Goal: Task Accomplishment & Management: Manage account settings

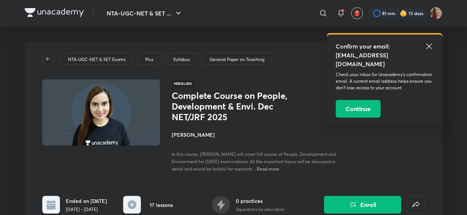
click at [431, 43] on icon at bounding box center [428, 46] width 9 height 9
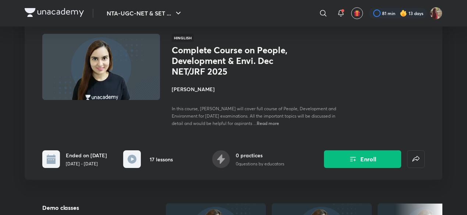
scroll to position [45, 0]
click at [362, 161] on button "Enroll" at bounding box center [362, 159] width 77 height 18
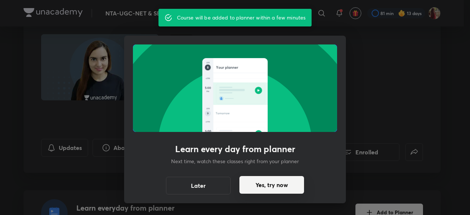
click at [270, 184] on button "Yes, try now" at bounding box center [272, 185] width 65 height 18
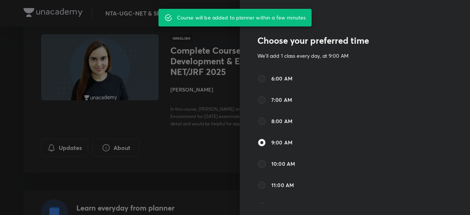
click at [258, 163] on input "10:00 AM" at bounding box center [262, 163] width 9 height 9
radio input "true"
radio input "false"
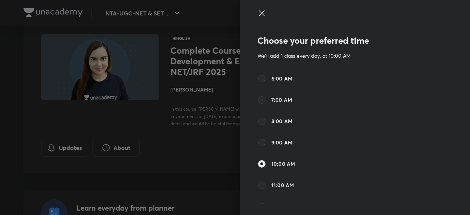
click at [258, 12] on icon at bounding box center [262, 13] width 9 height 9
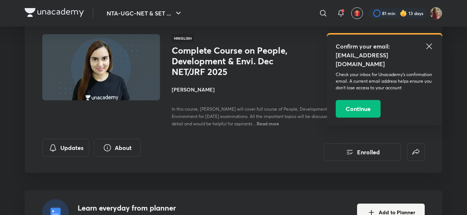
click at [431, 46] on icon at bounding box center [428, 46] width 9 height 9
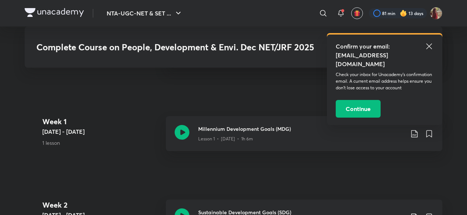
scroll to position [363, 0]
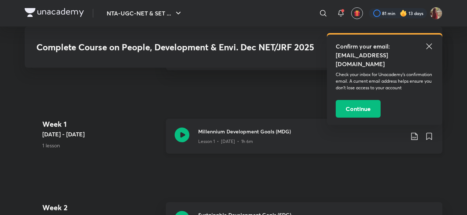
click at [180, 135] on icon at bounding box center [182, 135] width 15 height 15
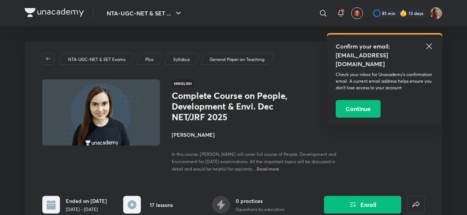
click at [430, 47] on icon at bounding box center [428, 46] width 9 height 9
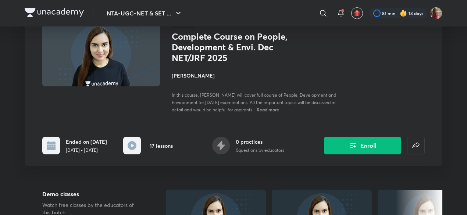
scroll to position [64, 0]
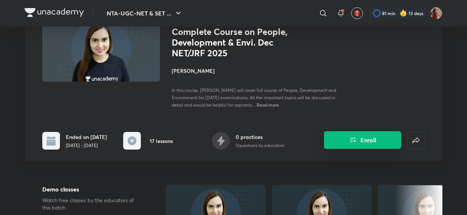
click at [338, 142] on button "Enroll" at bounding box center [362, 140] width 77 height 18
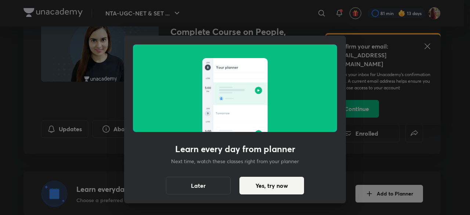
click at [345, 147] on div "Learn every day from planner Next time, watch these classes right from your pla…" at bounding box center [235, 120] width 222 height 168
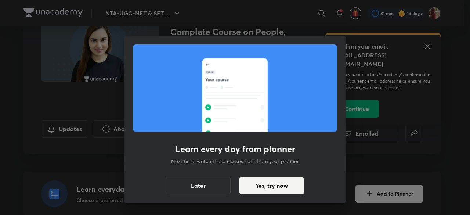
click at [426, 46] on div "Learn every day from planner Next time, watch these classes right from your pla…" at bounding box center [235, 107] width 470 height 215
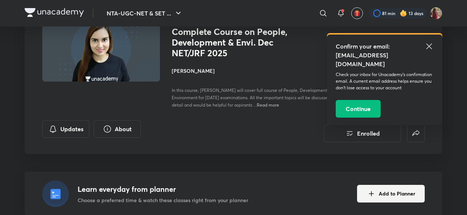
click at [428, 45] on icon at bounding box center [428, 46] width 9 height 9
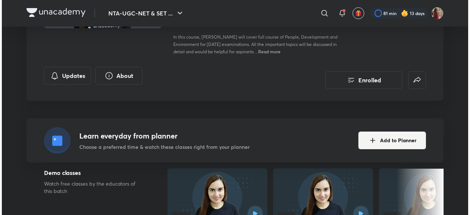
scroll to position [119, 0]
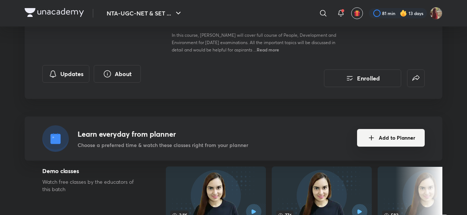
click at [378, 139] on button "Add to Planner" at bounding box center [391, 138] width 68 height 18
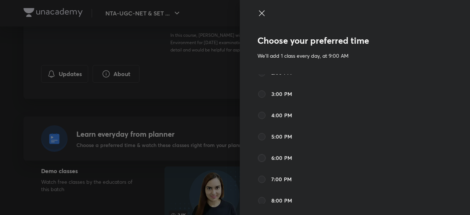
scroll to position [0, 0]
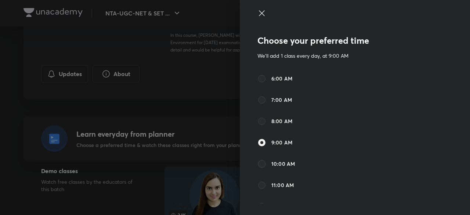
click at [258, 163] on input "10:00 AM" at bounding box center [262, 163] width 9 height 9
radio input "true"
radio input "false"
click at [258, 14] on icon at bounding box center [262, 13] width 9 height 9
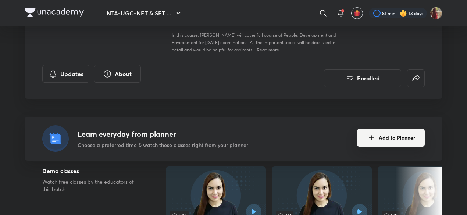
click at [361, 133] on button "Add to Planner" at bounding box center [391, 138] width 68 height 18
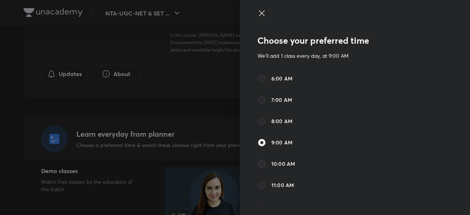
click at [259, 163] on input "10:00 AM" at bounding box center [262, 163] width 9 height 9
radio input "true"
radio input "false"
click at [258, 14] on icon at bounding box center [262, 13] width 9 height 9
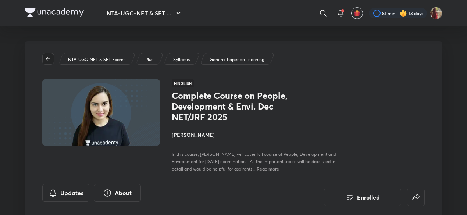
click at [46, 57] on icon "button" at bounding box center [48, 59] width 6 height 6
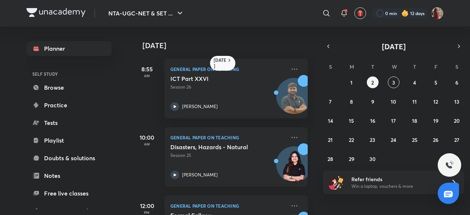
click at [288, 170] on img at bounding box center [294, 167] width 35 height 35
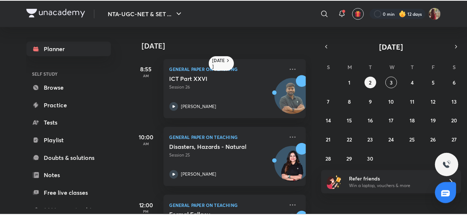
scroll to position [80, 0]
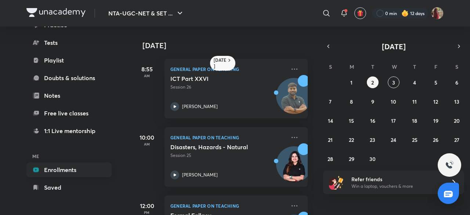
click at [65, 169] on link "Enrollments" at bounding box center [68, 169] width 85 height 15
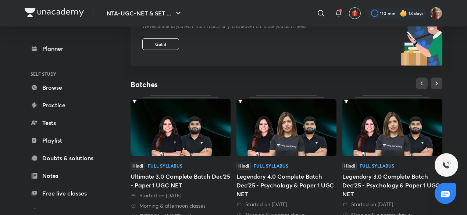
scroll to position [101, 0]
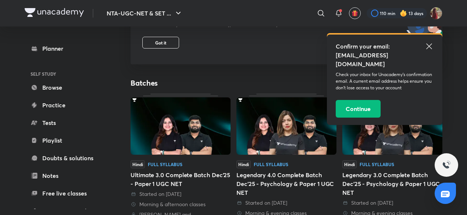
click at [429, 44] on icon at bounding box center [428, 46] width 9 height 9
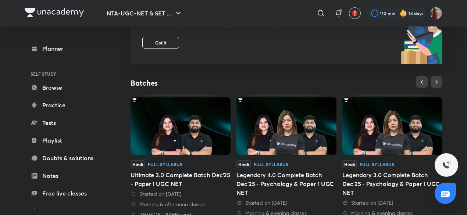
click at [197, 137] on img at bounding box center [180, 125] width 100 height 57
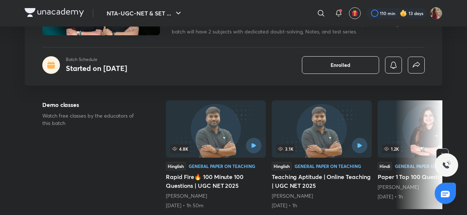
scroll to position [98, 0]
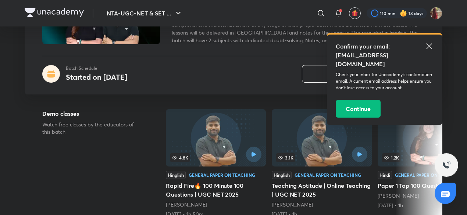
click at [429, 45] on icon at bounding box center [429, 46] width 6 height 6
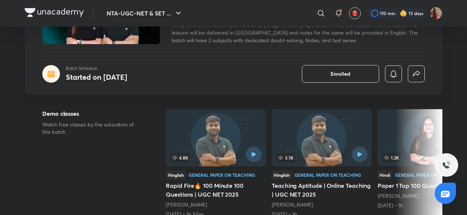
scroll to position [0, 0]
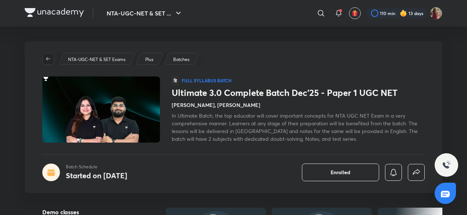
click at [48, 58] on icon "button" at bounding box center [48, 59] width 6 height 6
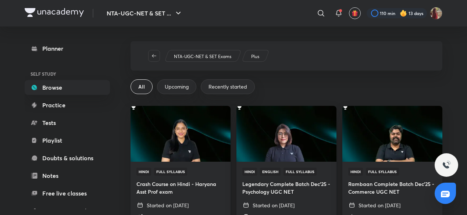
click at [210, 85] on span "Recently started" at bounding box center [227, 86] width 39 height 7
click at [151, 55] on icon "button" at bounding box center [154, 56] width 6 height 6
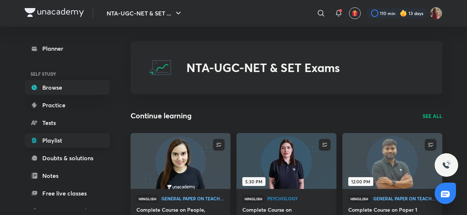
scroll to position [80, 0]
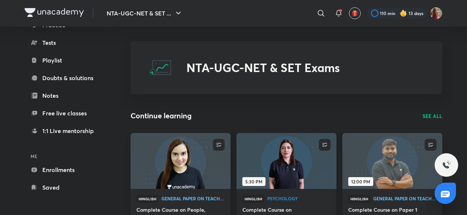
click at [435, 116] on p "SEE ALL" at bounding box center [432, 116] width 20 height 8
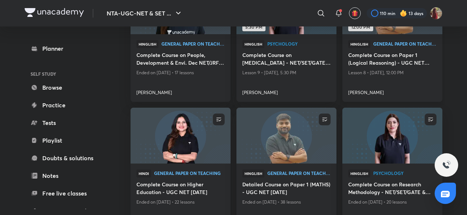
scroll to position [130, 0]
click at [176, 163] on img at bounding box center [180, 135] width 102 height 57
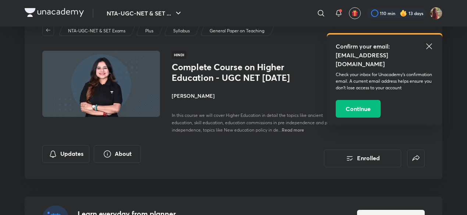
scroll to position [58, 0]
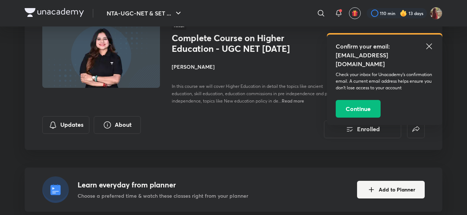
click at [428, 45] on icon at bounding box center [428, 46] width 9 height 9
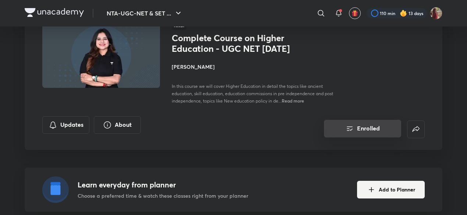
click at [358, 133] on button "Enrolled" at bounding box center [362, 129] width 77 height 18
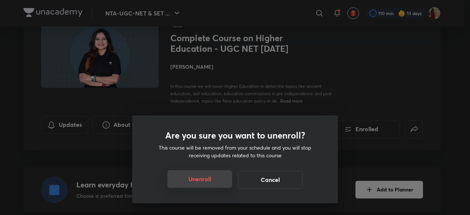
click at [195, 176] on button "Unenroll" at bounding box center [200, 179] width 65 height 18
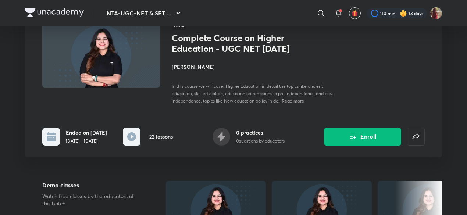
scroll to position [0, 0]
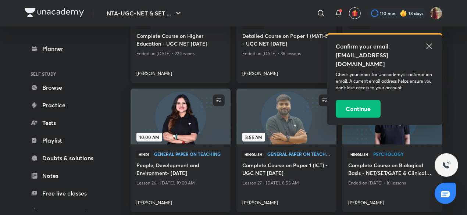
scroll to position [279, 0]
click at [187, 166] on h4 "People, Development and Environment- [DATE]" at bounding box center [180, 169] width 88 height 17
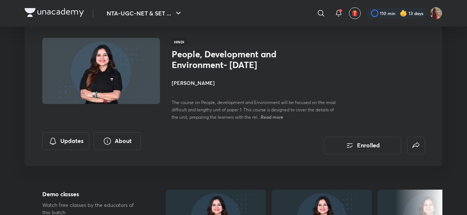
scroll to position [42, 0]
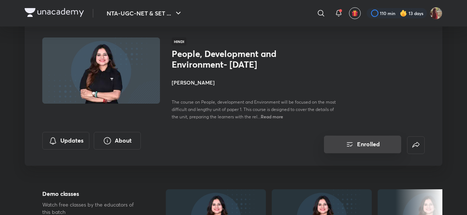
click at [346, 149] on icon "Enrolled" at bounding box center [349, 144] width 9 height 9
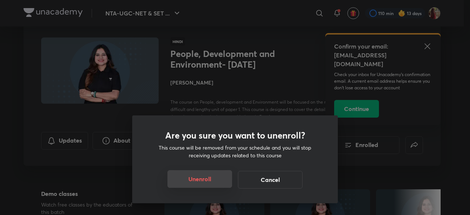
click at [201, 175] on button "Unenroll" at bounding box center [200, 179] width 65 height 18
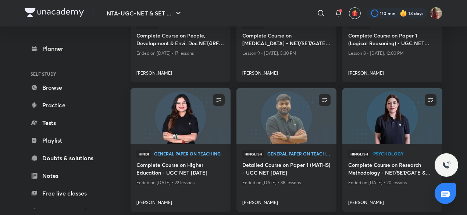
scroll to position [151, 0]
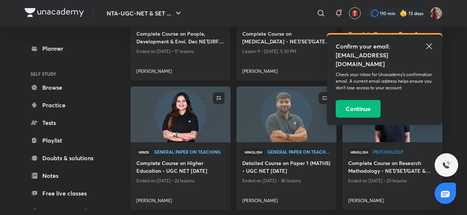
click at [176, 175] on h4 "Complete Course on Higher Education - UGC NET [DATE]" at bounding box center [180, 167] width 88 height 17
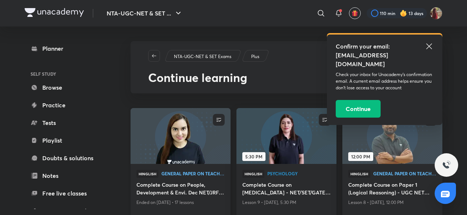
click at [175, 148] on img at bounding box center [180, 136] width 102 height 57
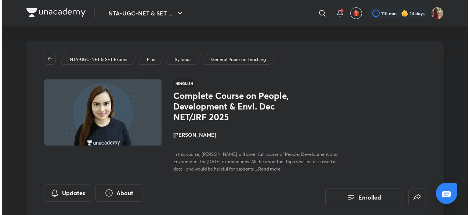
scroll to position [90, 0]
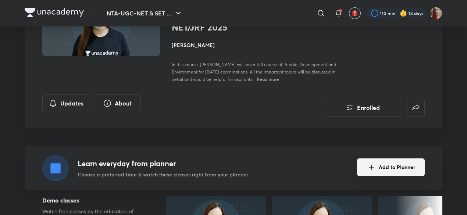
click at [385, 171] on button "Add to Planner" at bounding box center [391, 167] width 68 height 18
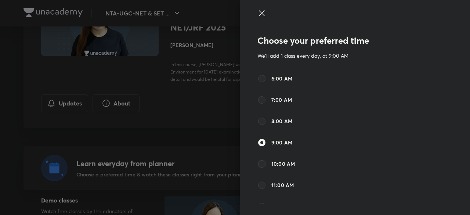
click at [258, 162] on input "10:00 AM" at bounding box center [262, 163] width 9 height 9
radio input "true"
radio input "false"
click at [279, 164] on span "10:00 AM" at bounding box center [284, 164] width 24 height 8
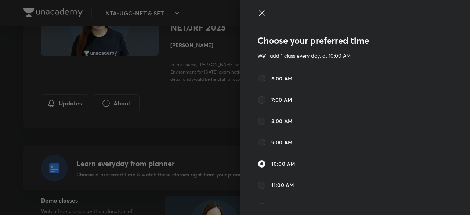
click at [266, 164] on input "10:00 AM" at bounding box center [262, 163] width 9 height 9
click at [258, 17] on icon at bounding box center [262, 13] width 9 height 9
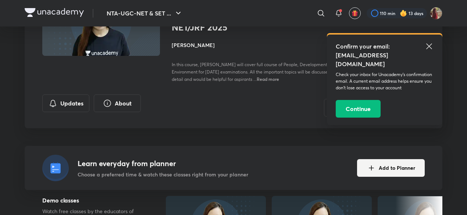
click at [428, 47] on icon at bounding box center [429, 46] width 6 height 6
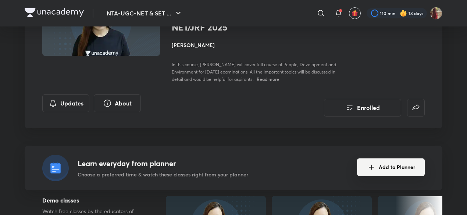
click at [387, 164] on button "Add to Planner" at bounding box center [391, 167] width 68 height 18
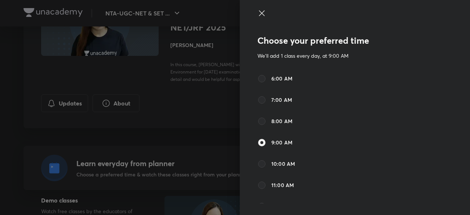
click at [387, 164] on div "10:00 AM" at bounding box center [334, 163] width 153 height 9
radio input "false"
radio input "true"
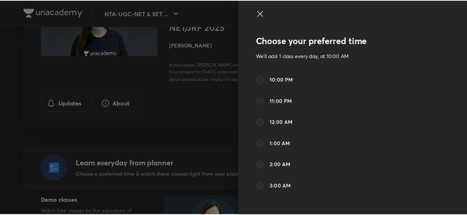
scroll to position [382, 0]
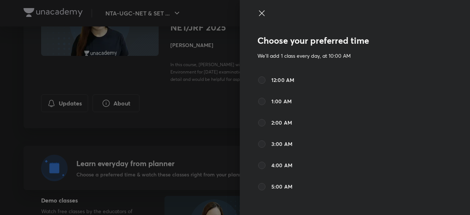
click at [258, 11] on icon at bounding box center [262, 13] width 9 height 9
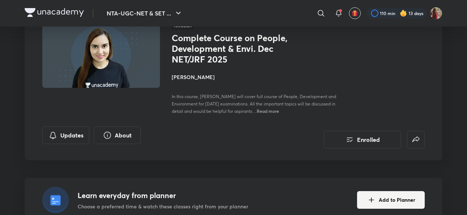
scroll to position [0, 0]
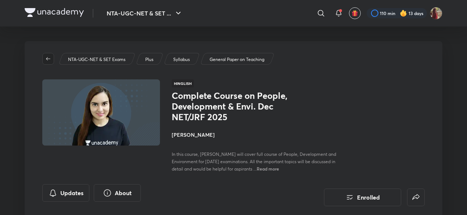
click at [51, 56] on span "button" at bounding box center [48, 59] width 11 height 6
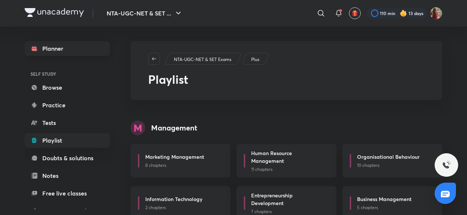
click at [43, 50] on link "Planner" at bounding box center [67, 48] width 85 height 15
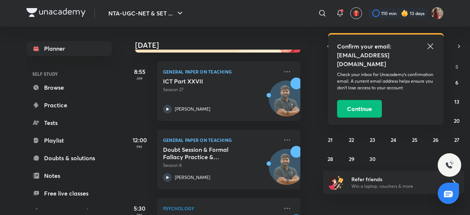
scroll to position [101, 7]
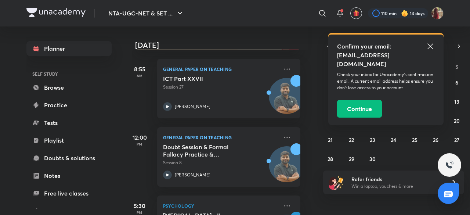
click at [431, 47] on icon at bounding box center [431, 46] width 6 height 6
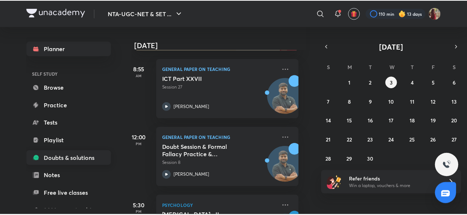
scroll to position [80, 0]
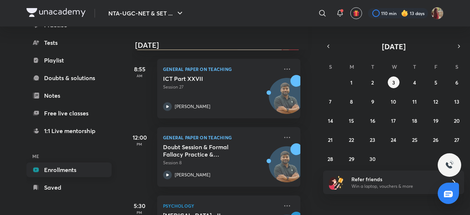
click at [53, 171] on link "Enrollments" at bounding box center [68, 169] width 85 height 15
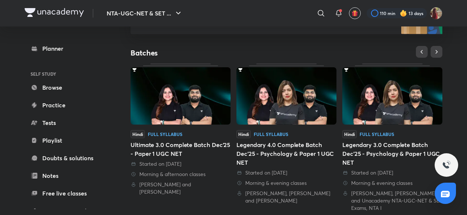
scroll to position [132, 0]
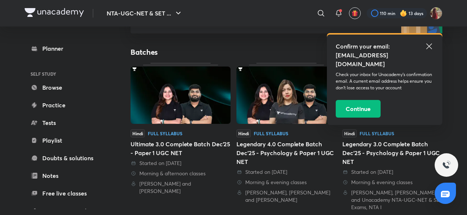
click at [428, 46] on icon at bounding box center [429, 46] width 6 height 6
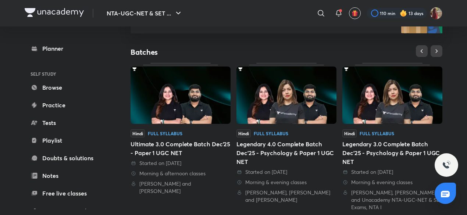
click at [286, 103] on img at bounding box center [286, 95] width 100 height 57
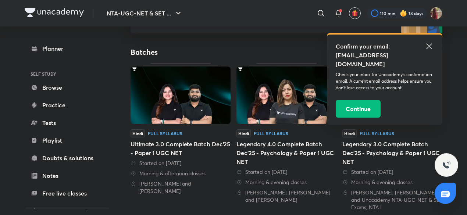
click at [373, 123] on img at bounding box center [392, 95] width 100 height 57
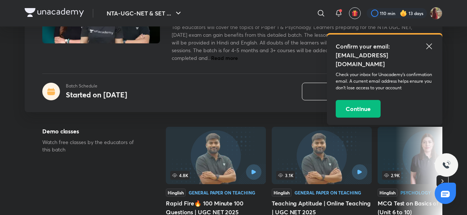
scroll to position [100, 0]
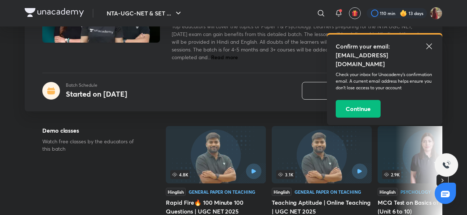
click at [431, 46] on icon at bounding box center [428, 46] width 9 height 9
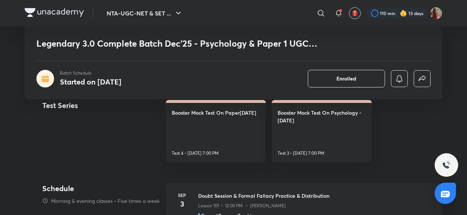
scroll to position [334, 0]
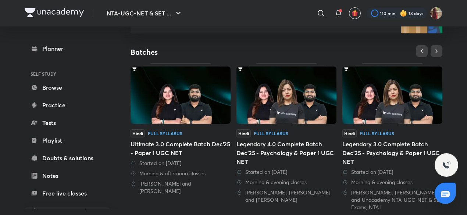
click at [258, 105] on img at bounding box center [286, 95] width 100 height 57
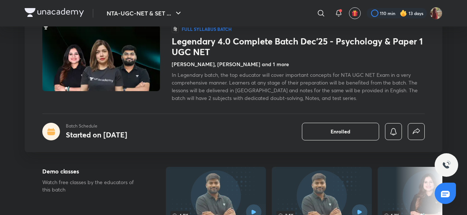
scroll to position [52, 0]
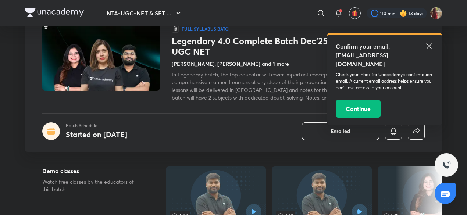
click at [426, 43] on icon at bounding box center [428, 46] width 9 height 9
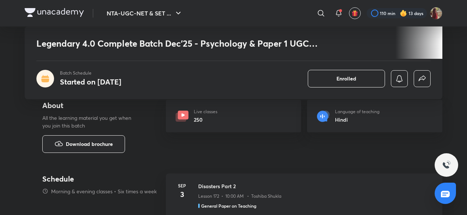
scroll to position [263, 0]
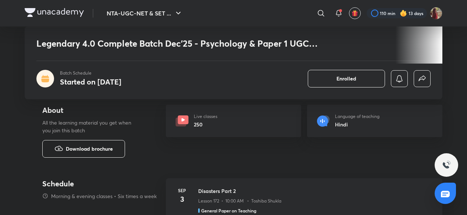
click at [99, 147] on span "Download brochure" at bounding box center [89, 149] width 47 height 8
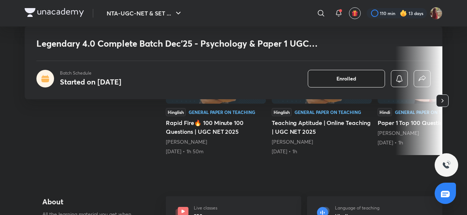
click at [343, 80] on span "Enrolled" at bounding box center [346, 78] width 20 height 7
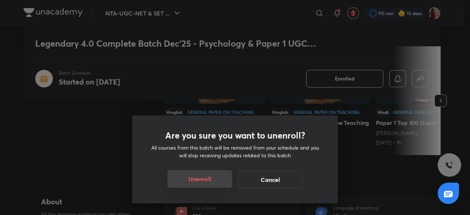
click at [182, 176] on button "Unenroll" at bounding box center [200, 179] width 65 height 18
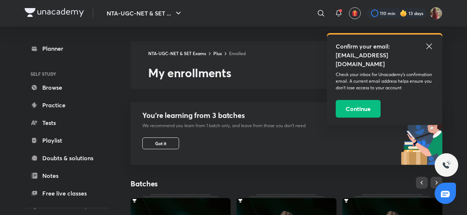
click at [431, 49] on icon at bounding box center [429, 46] width 6 height 6
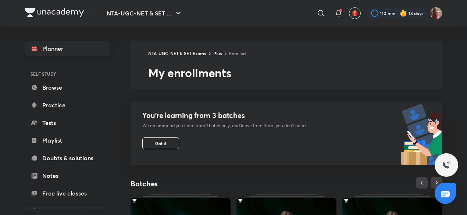
click at [52, 52] on link "Planner" at bounding box center [67, 48] width 85 height 15
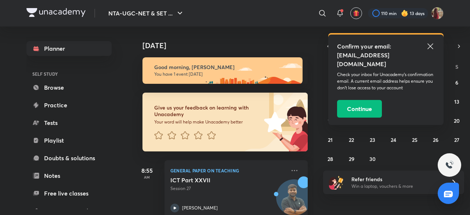
click at [431, 45] on icon at bounding box center [431, 46] width 6 height 6
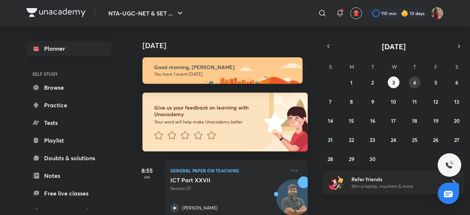
click at [416, 79] on abbr "4" at bounding box center [414, 82] width 3 height 7
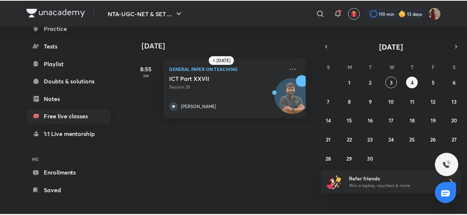
scroll to position [80, 0]
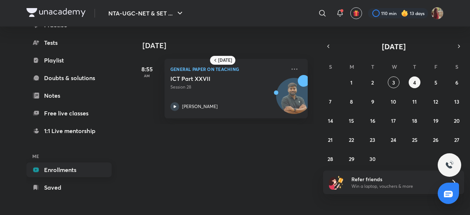
click at [61, 169] on link "Enrollments" at bounding box center [68, 169] width 85 height 15
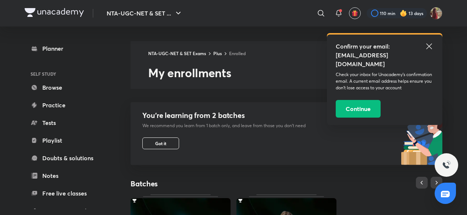
click at [428, 45] on icon at bounding box center [428, 46] width 9 height 9
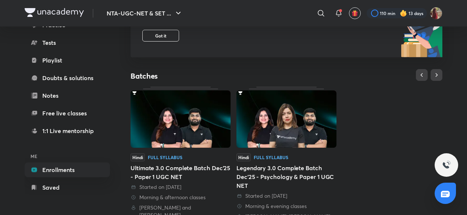
scroll to position [108, 0]
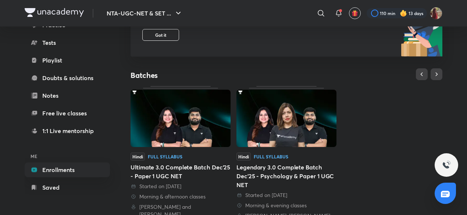
click at [286, 120] on img at bounding box center [286, 118] width 100 height 57
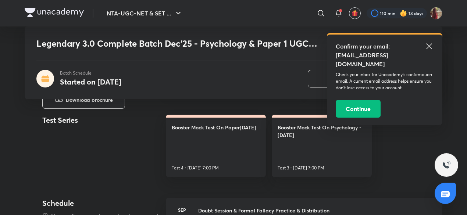
scroll to position [315, 0]
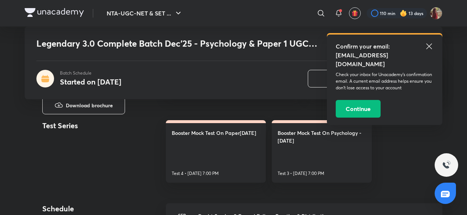
click at [430, 44] on icon at bounding box center [428, 46] width 9 height 9
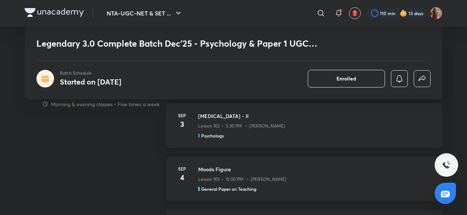
scroll to position [470, 0]
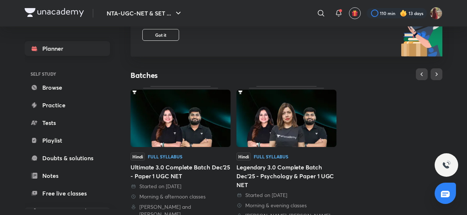
click at [40, 50] on link "Planner" at bounding box center [67, 48] width 85 height 15
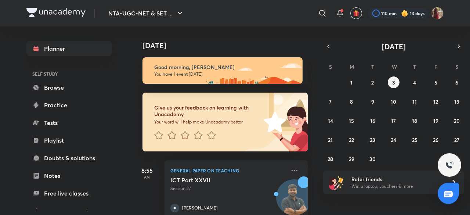
scroll to position [17, 0]
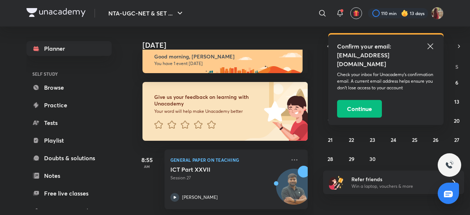
click at [428, 46] on icon at bounding box center [430, 46] width 9 height 9
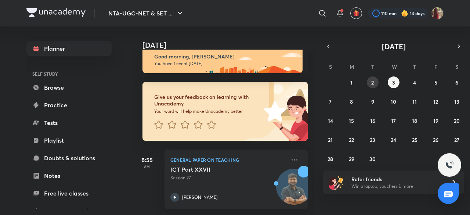
click at [369, 82] on button "2" at bounding box center [373, 82] width 12 height 12
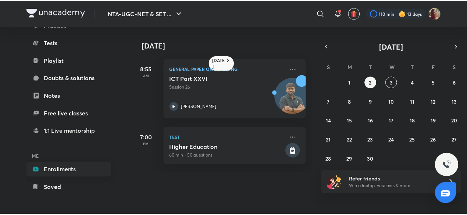
scroll to position [0, 0]
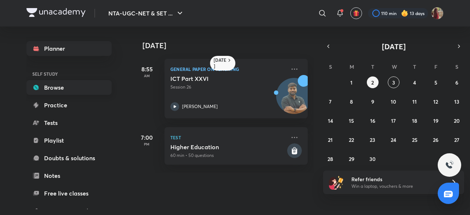
click at [54, 88] on link "Browse" at bounding box center [68, 87] width 85 height 15
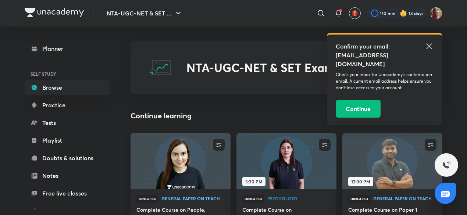
click at [433, 44] on icon at bounding box center [428, 46] width 9 height 9
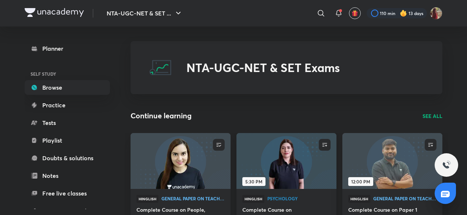
scroll to position [14, 0]
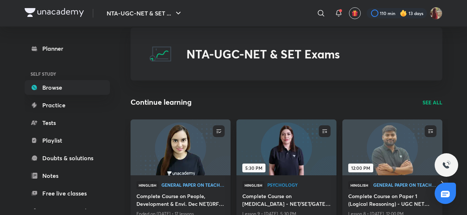
click at [427, 98] on p "SEE ALL" at bounding box center [432, 102] width 20 height 8
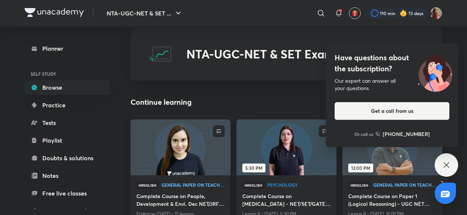
click at [447, 167] on icon at bounding box center [446, 165] width 9 height 9
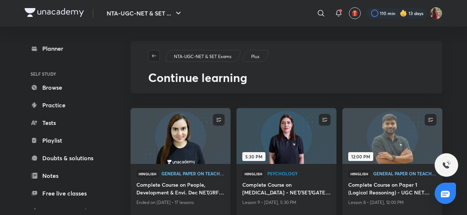
click at [152, 54] on icon "button" at bounding box center [154, 56] width 6 height 6
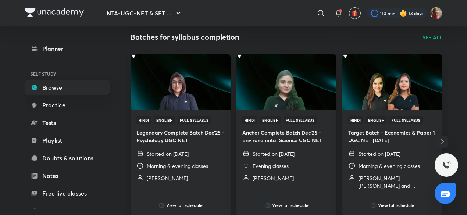
scroll to position [890, 0]
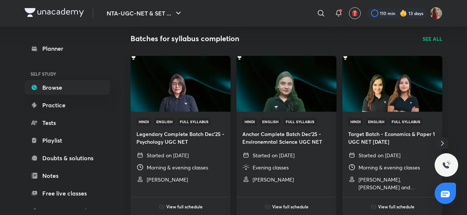
click at [432, 39] on p "SEE ALL" at bounding box center [432, 39] width 20 height 8
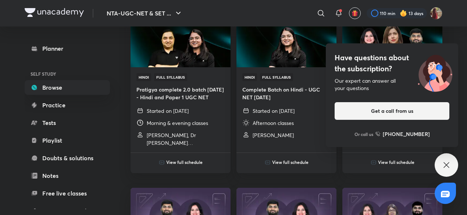
scroll to position [2013, 0]
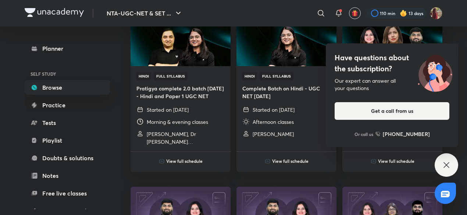
click at [450, 163] on icon at bounding box center [446, 165] width 9 height 9
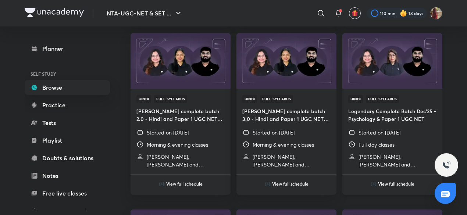
scroll to position [3753, 0]
click at [390, 120] on h4 "Legendary Complete Batch Dec'25 - Psychology & Paper 1 UGC NET" at bounding box center [392, 115] width 88 height 15
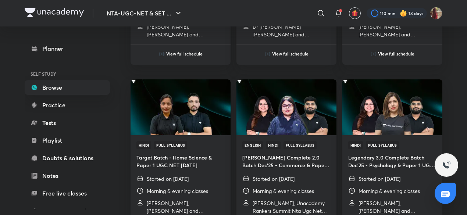
scroll to position [1081, 0]
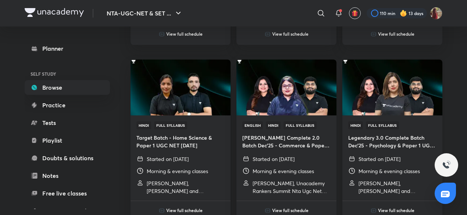
click at [382, 144] on h4 "Legendary 3.0 Complete Batch Dec'25 - Psychology & Paper 1 UGC NET" at bounding box center [392, 141] width 88 height 15
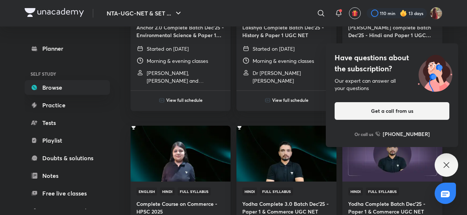
scroll to position [4191, 0]
click at [442, 162] on icon at bounding box center [446, 165] width 9 height 9
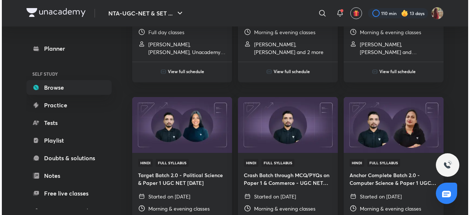
scroll to position [6512, 0]
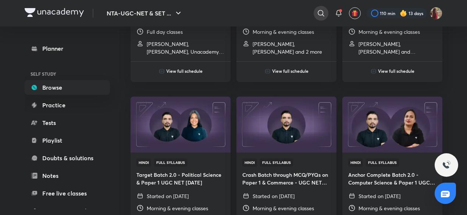
click at [323, 14] on icon at bounding box center [320, 13] width 6 height 6
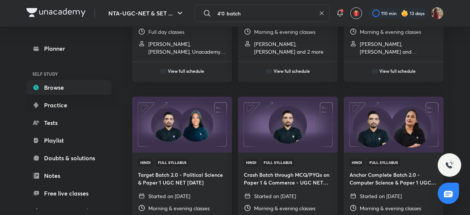
type input "4'0 batch"
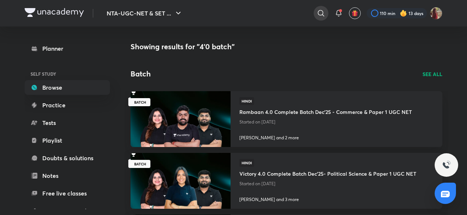
click at [323, 11] on icon at bounding box center [320, 13] width 9 height 9
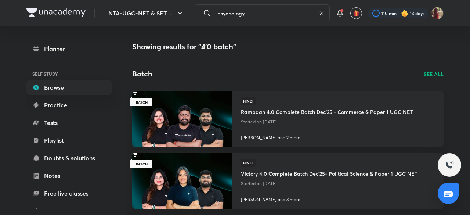
type input "psychology"
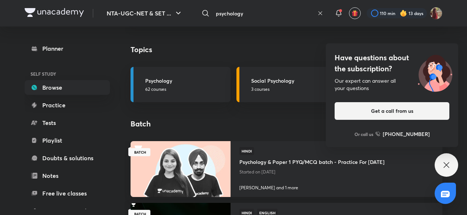
scroll to position [490, 0]
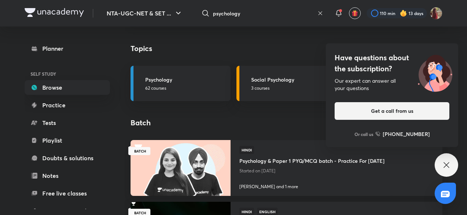
click at [443, 160] on div "Have questions about the subscription? Our expert can answer all your questions…" at bounding box center [446, 165] width 24 height 24
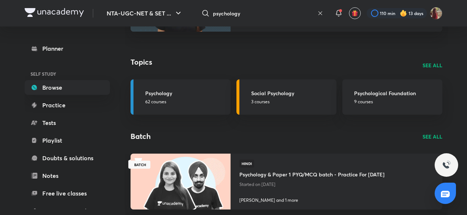
scroll to position [476, 0]
click at [430, 133] on p "SEE ALL" at bounding box center [432, 137] width 20 height 8
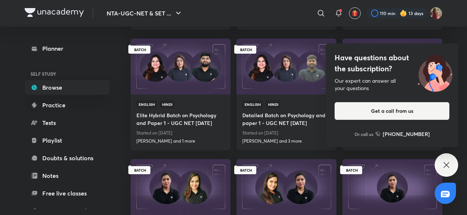
scroll to position [262, 0]
click at [265, 121] on h4 "Detailed Batch on Psychology and paper 1 - UGC NET [DATE]" at bounding box center [286, 118] width 88 height 20
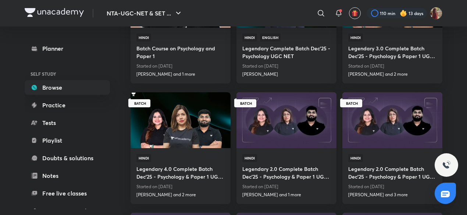
scroll to position [811, 0]
click at [196, 168] on h4 "Legendary 4.0 Complete Batch Dec'25 - Psychology & Paper 1 UGC NET" at bounding box center [180, 172] width 88 height 20
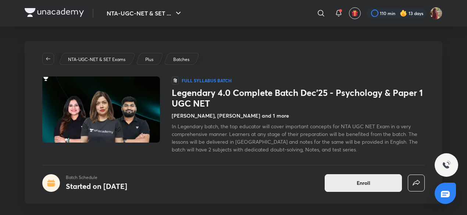
click at [360, 185] on span "Enroll" at bounding box center [363, 182] width 14 height 7
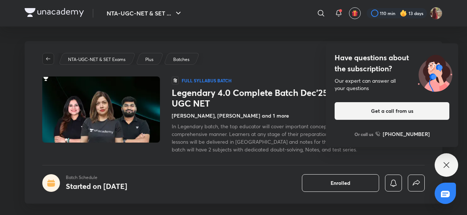
click at [51, 60] on span "button" at bounding box center [48, 59] width 11 height 6
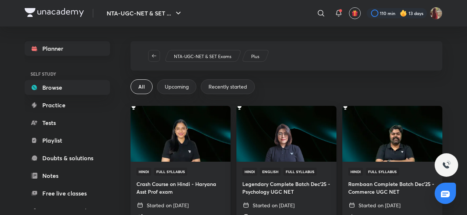
click at [39, 45] on link "Planner" at bounding box center [67, 48] width 85 height 15
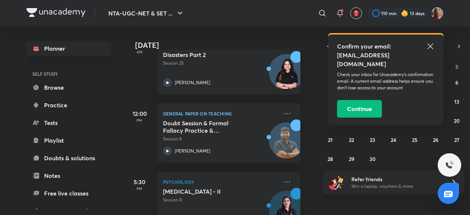
scroll to position [222, 7]
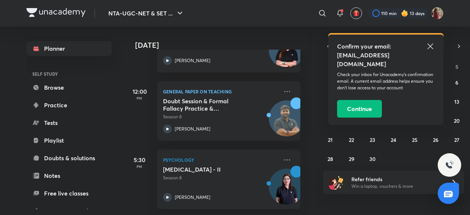
click at [432, 47] on icon at bounding box center [430, 46] width 9 height 9
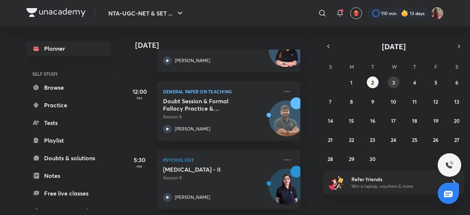
click at [394, 84] on abbr "3" at bounding box center [393, 82] width 3 height 7
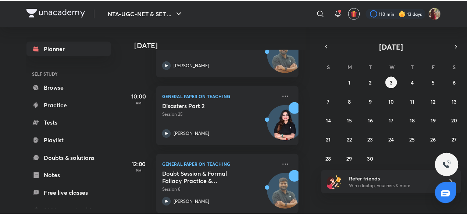
scroll to position [80, 0]
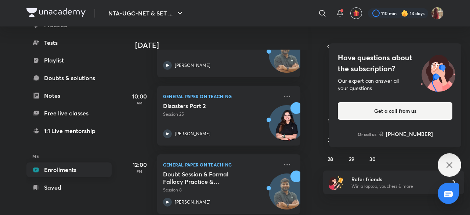
click at [83, 168] on link "Enrollments" at bounding box center [68, 169] width 85 height 15
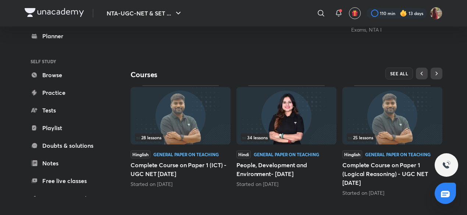
scroll to position [315, 0]
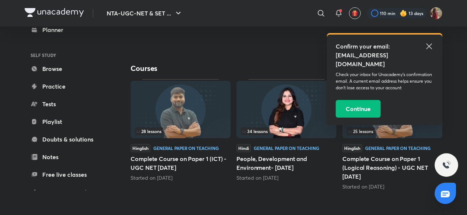
click at [258, 166] on h5 "People, Development and Environment- [DATE]" at bounding box center [286, 163] width 100 height 18
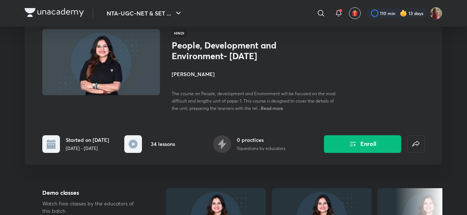
scroll to position [51, 0]
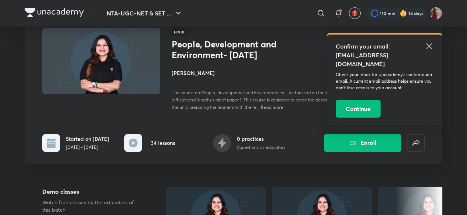
click at [428, 48] on icon at bounding box center [428, 46] width 9 height 9
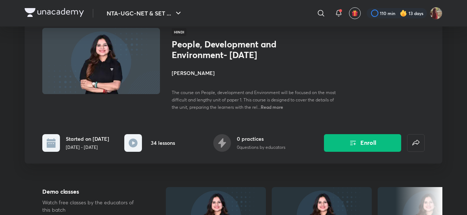
scroll to position [0, 0]
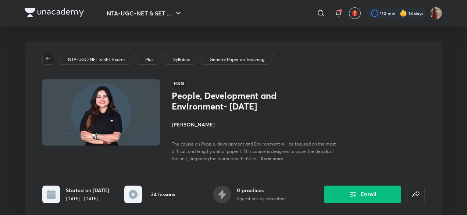
click at [52, 61] on span "button" at bounding box center [48, 59] width 11 height 6
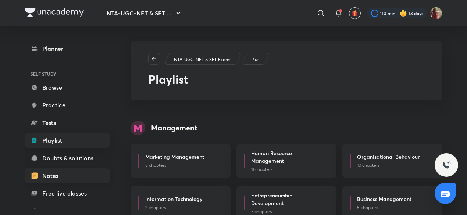
scroll to position [80, 0]
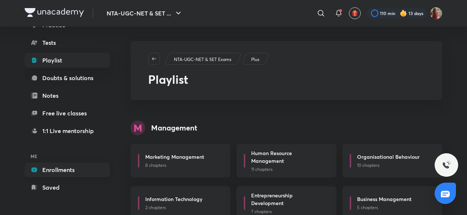
click at [57, 169] on link "Enrollments" at bounding box center [67, 169] width 85 height 15
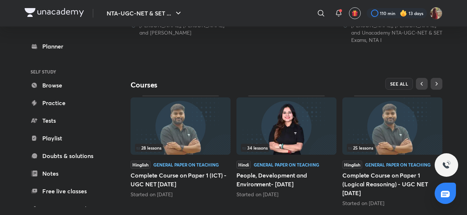
scroll to position [315, 0]
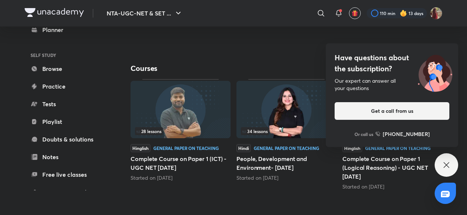
click at [448, 166] on icon at bounding box center [446, 165] width 9 height 9
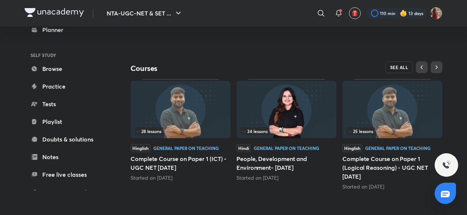
click at [398, 66] on span "SEE ALL" at bounding box center [399, 67] width 18 height 5
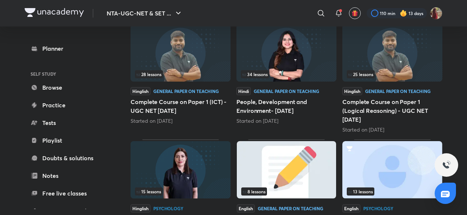
scroll to position [119, 0]
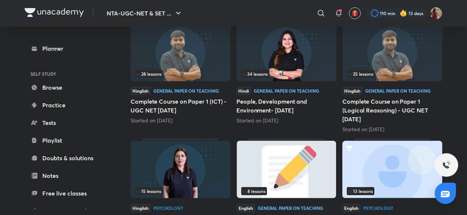
click at [201, 108] on h5 "Complete Course on Paper 1 (ICT) - UGC NET [DATE]" at bounding box center [180, 106] width 100 height 18
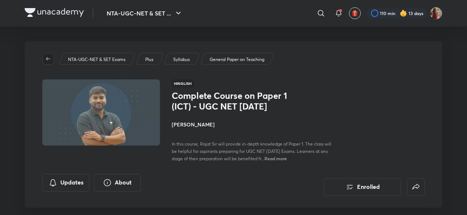
click at [45, 58] on icon "button" at bounding box center [48, 59] width 6 height 6
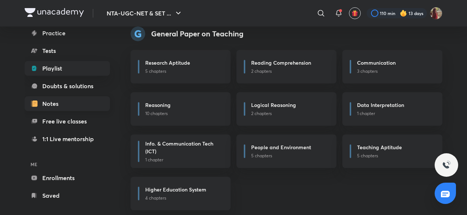
scroll to position [80, 0]
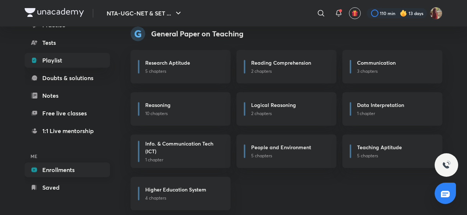
click at [70, 167] on link "Enrollments" at bounding box center [67, 169] width 85 height 15
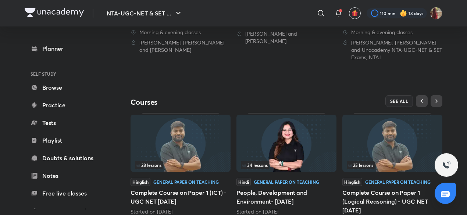
scroll to position [282, 0]
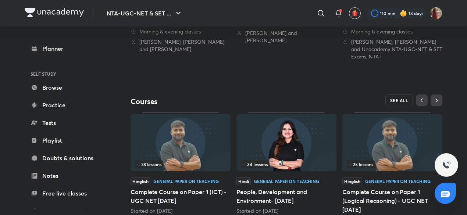
click at [399, 98] on span "SEE ALL" at bounding box center [399, 100] width 18 height 5
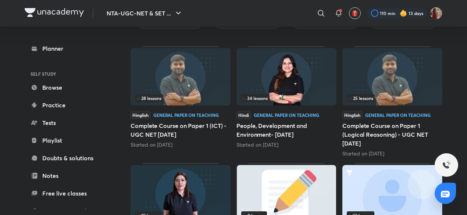
scroll to position [95, 0]
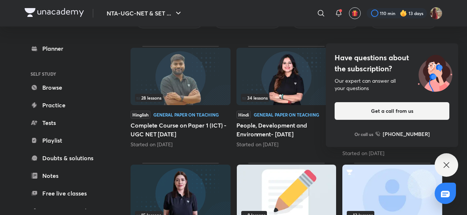
click at [445, 161] on icon at bounding box center [446, 165] width 9 height 9
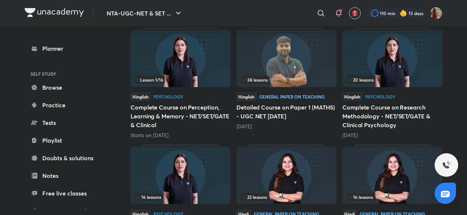
scroll to position [401, 0]
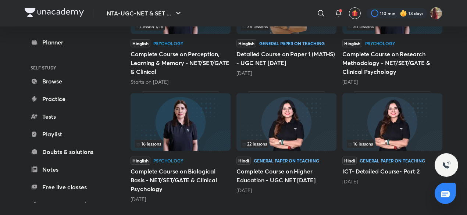
click at [281, 136] on img at bounding box center [286, 121] width 100 height 57
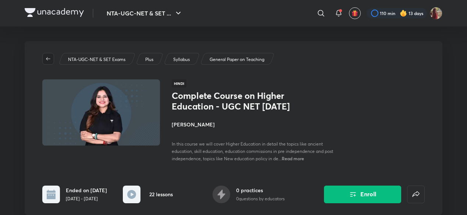
click at [45, 60] on icon "button" at bounding box center [48, 59] width 6 height 6
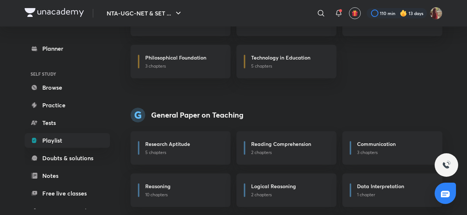
scroll to position [862, 0]
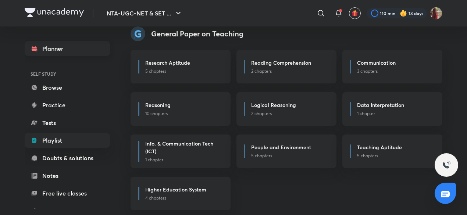
click at [51, 47] on link "Planner" at bounding box center [67, 48] width 85 height 15
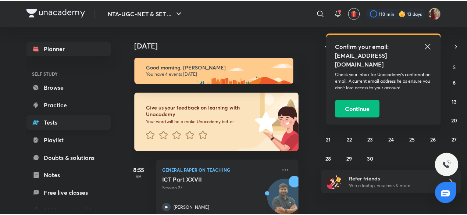
scroll to position [80, 0]
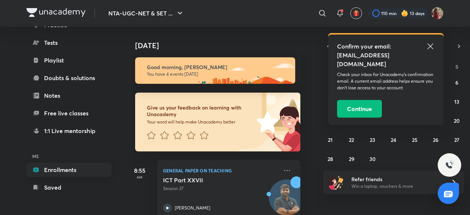
click at [82, 169] on link "Enrollments" at bounding box center [68, 169] width 85 height 15
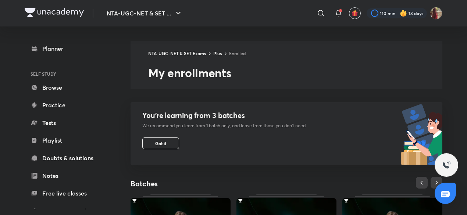
scroll to position [110, 0]
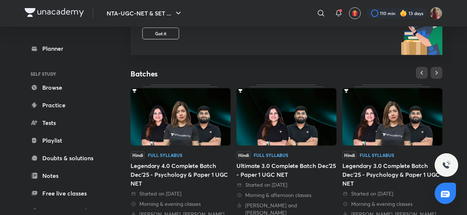
click at [267, 133] on img at bounding box center [286, 116] width 100 height 57
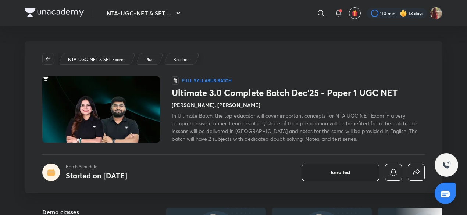
click at [322, 174] on button "Enrolled" at bounding box center [340, 173] width 77 height 18
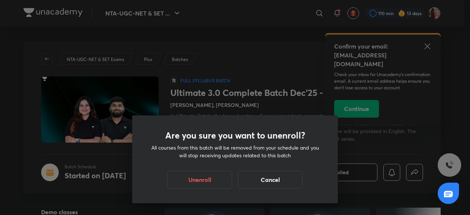
click at [431, 43] on div "Are you sure you want to unenroll? All courses from this batch will be removed …" at bounding box center [235, 107] width 470 height 215
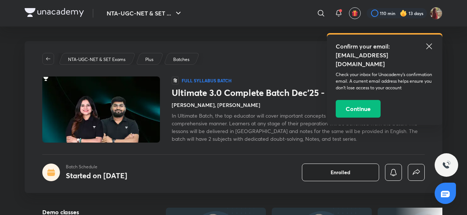
click at [343, 168] on button "Enrolled" at bounding box center [340, 173] width 77 height 18
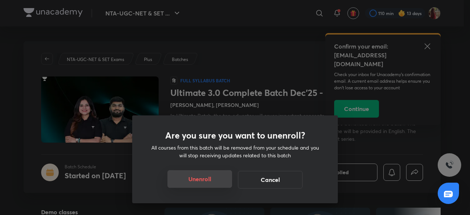
click at [199, 177] on button "Unenroll" at bounding box center [200, 179] width 65 height 18
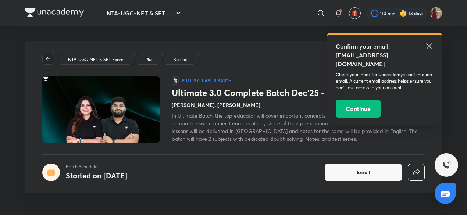
click at [47, 64] on button "button" at bounding box center [48, 59] width 12 height 12
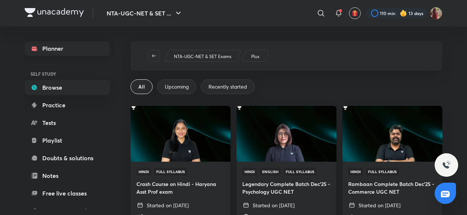
click at [46, 49] on link "Planner" at bounding box center [67, 48] width 85 height 15
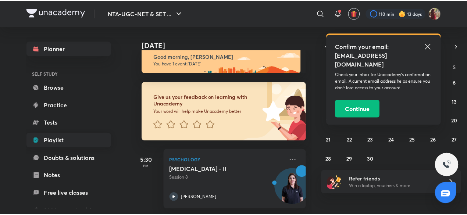
scroll to position [80, 0]
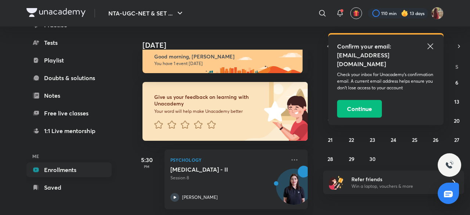
click at [78, 171] on link "Enrollments" at bounding box center [68, 169] width 85 height 15
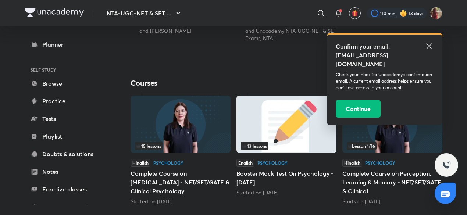
scroll to position [315, 0]
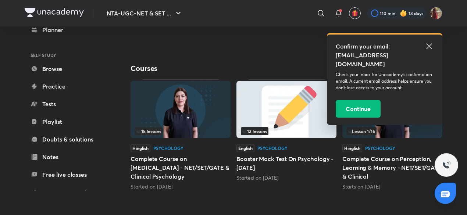
click at [428, 42] on icon at bounding box center [428, 46] width 9 height 9
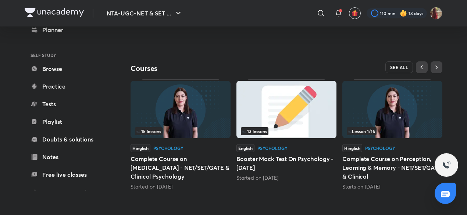
click at [402, 69] on span "SEE ALL" at bounding box center [399, 67] width 18 height 5
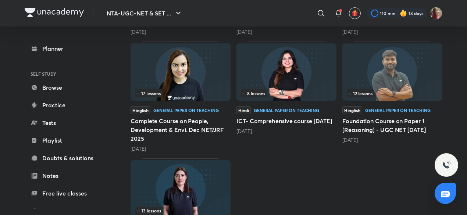
scroll to position [334, 0]
click at [403, 96] on div "12 lessons" at bounding box center [392, 93] width 91 height 8
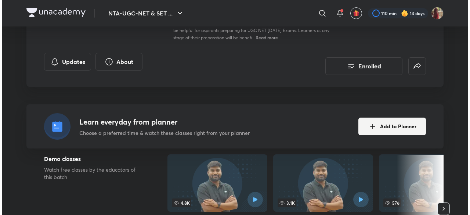
scroll to position [132, 0]
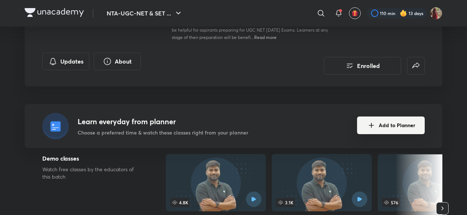
click at [385, 125] on button "Add to Planner" at bounding box center [391, 125] width 68 height 18
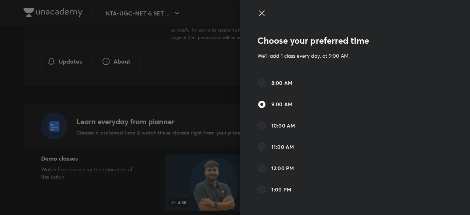
scroll to position [39, 0]
click at [258, 166] on input "12:00 PM" at bounding box center [262, 168] width 9 height 9
radio input "true"
radio input "false"
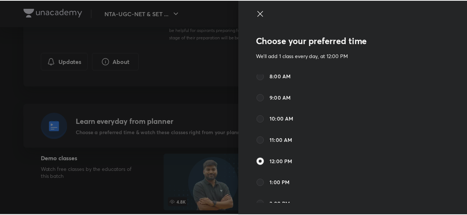
scroll to position [0, 0]
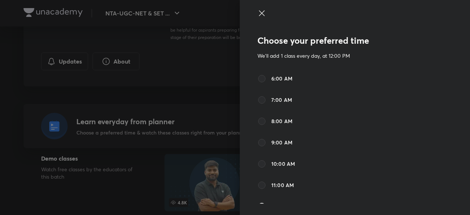
click at [258, 13] on icon at bounding box center [262, 13] width 9 height 9
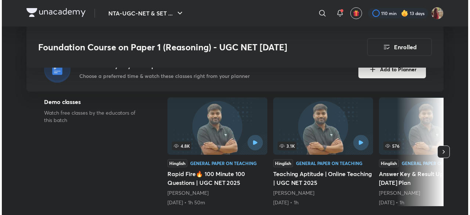
scroll to position [143, 0]
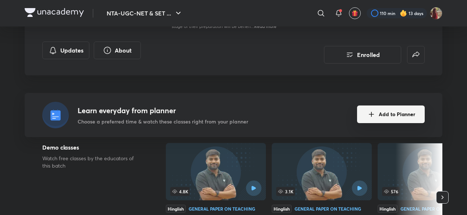
click at [369, 116] on icon "Add to Planner" at bounding box center [371, 114] width 9 height 9
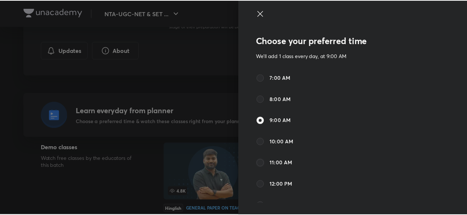
scroll to position [25, 0]
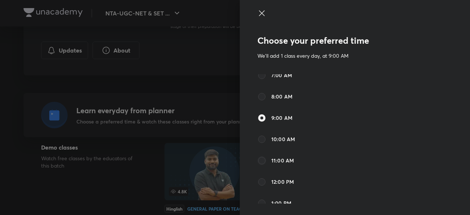
click at [259, 183] on input "12:00 PM" at bounding box center [262, 181] width 9 height 9
radio input "true"
radio input "false"
click at [259, 183] on input "12:00 PM" at bounding box center [262, 181] width 9 height 9
click at [258, 15] on icon at bounding box center [262, 13] width 9 height 9
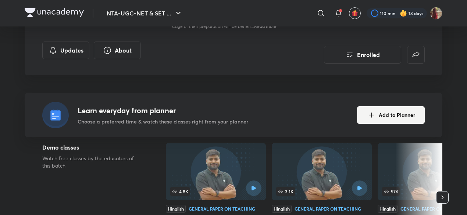
scroll to position [0, 0]
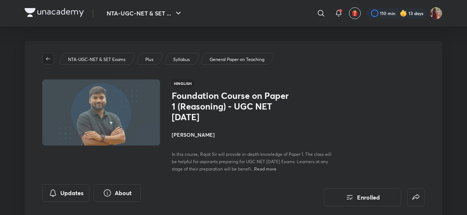
click at [48, 59] on icon "button" at bounding box center [48, 59] width 6 height 6
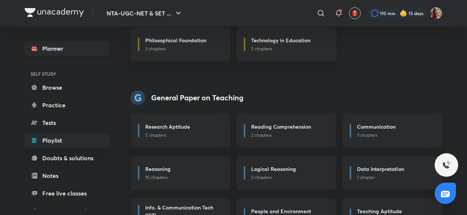
scroll to position [862, 0]
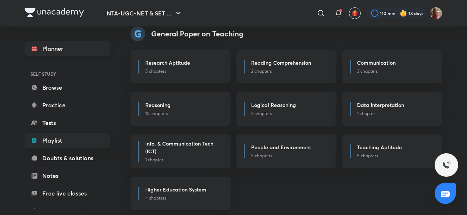
click at [45, 50] on link "Planner" at bounding box center [67, 48] width 85 height 15
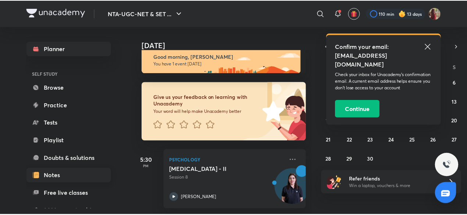
scroll to position [80, 0]
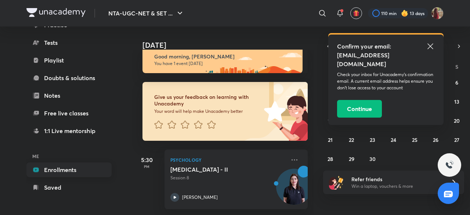
click at [78, 172] on link "Enrollments" at bounding box center [68, 169] width 85 height 15
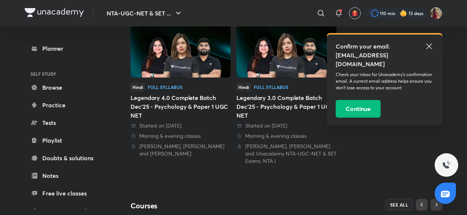
scroll to position [161, 0]
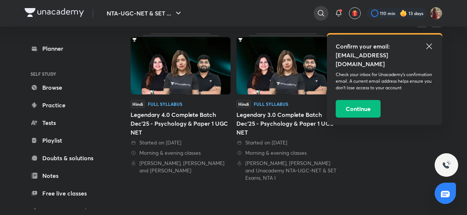
click at [319, 15] on icon at bounding box center [320, 13] width 6 height 6
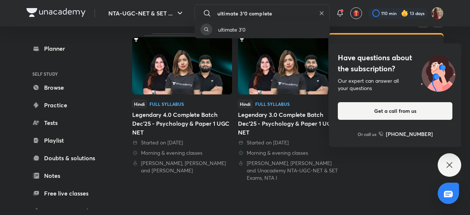
type input "ultimate 3'0 complete"
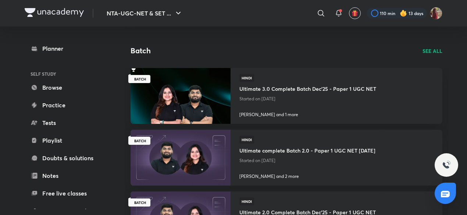
scroll to position [261, 0]
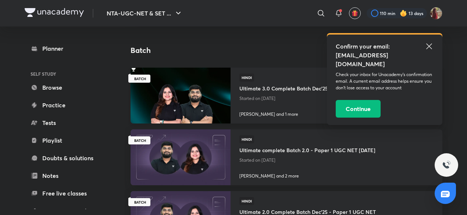
click at [247, 103] on p "Started on Jul 12" at bounding box center [307, 99] width 137 height 10
click at [434, 43] on div "Confirm your email: pihuvanshi007@gmail.com Check your inbox for Unacademy’s co…" at bounding box center [384, 80] width 115 height 90
click at [430, 47] on icon at bounding box center [428, 46] width 9 height 9
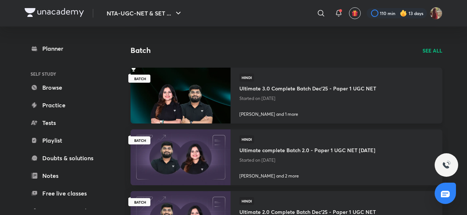
click at [216, 101] on img at bounding box center [180, 95] width 102 height 57
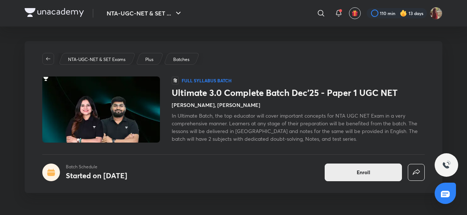
click at [362, 169] on span "Enroll" at bounding box center [363, 172] width 14 height 7
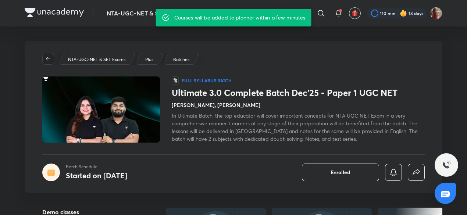
click at [44, 57] on span "button" at bounding box center [48, 59] width 11 height 6
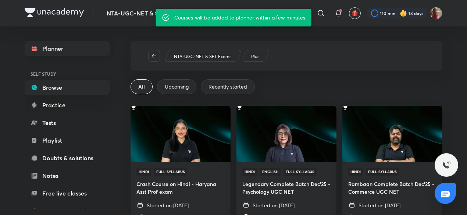
click at [46, 51] on link "Planner" at bounding box center [67, 48] width 85 height 15
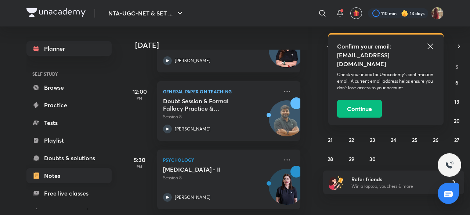
scroll to position [80, 0]
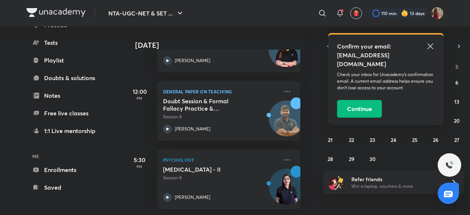
click at [430, 48] on icon at bounding box center [430, 46] width 9 height 9
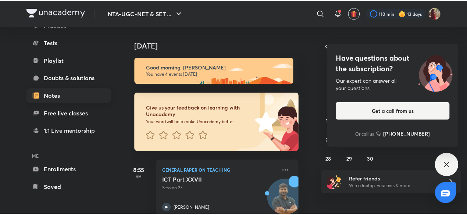
scroll to position [0, 0]
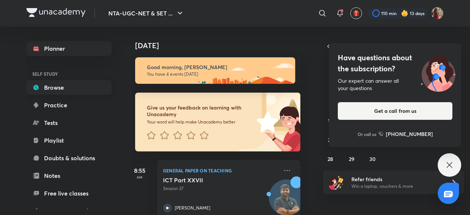
click at [55, 85] on link "Browse" at bounding box center [68, 87] width 85 height 15
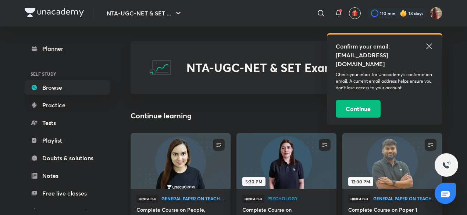
click at [178, 147] on img at bounding box center [180, 160] width 102 height 57
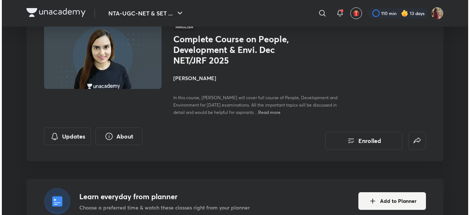
scroll to position [110, 0]
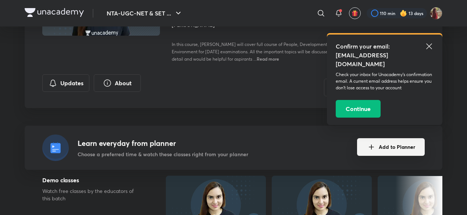
click at [387, 151] on button "Add to Planner" at bounding box center [391, 147] width 68 height 18
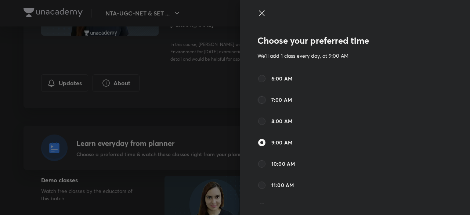
click at [258, 98] on input "7:00 AM" at bounding box center [262, 100] width 9 height 9
radio input "true"
radio input "false"
click at [261, 101] on label "7:00 AM" at bounding box center [275, 100] width 35 height 9
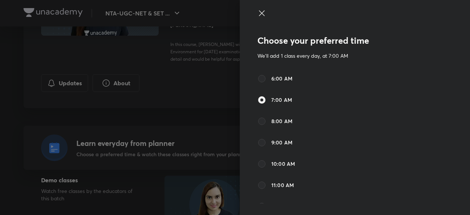
click at [261, 101] on input "7:00 AM" at bounding box center [262, 100] width 9 height 9
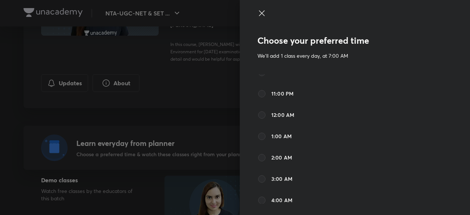
scroll to position [382, 0]
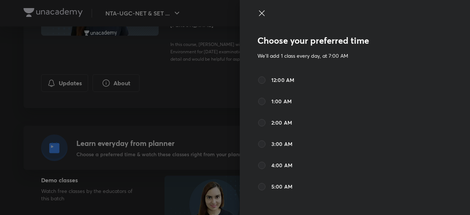
click at [389, 207] on div "Choose your preferred time We'll add 1 class every day, at 7:00 AM 6:00 AM 7:00…" at bounding box center [334, 138] width 153 height 214
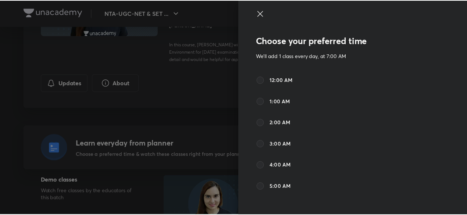
scroll to position [0, 0]
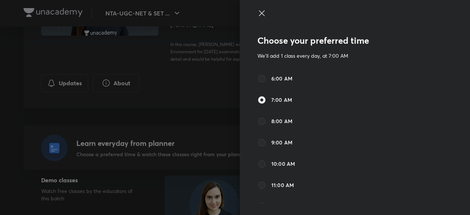
click at [258, 13] on icon at bounding box center [262, 13] width 9 height 9
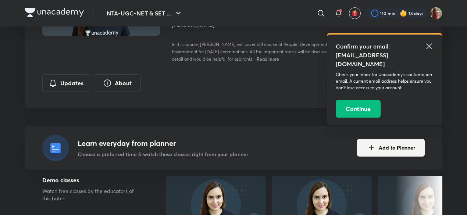
click at [428, 44] on icon at bounding box center [428, 46] width 9 height 9
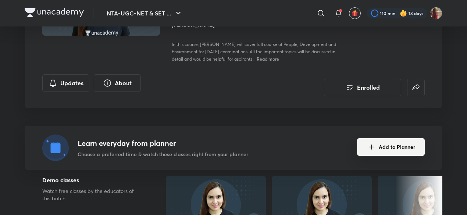
click at [409, 144] on button "Add to Planner" at bounding box center [391, 147] width 68 height 18
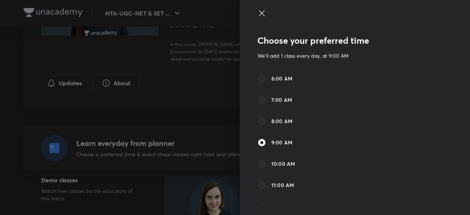
click at [409, 144] on div "Choose your preferred time We'll add 1 class every day, at 9:00 AM 6:00 AM 7:00…" at bounding box center [235, 107] width 470 height 215
click at [258, 101] on input "7:00 AM" at bounding box center [262, 100] width 9 height 9
radio input "true"
radio input "false"
click at [258, 101] on input "7:00 AM" at bounding box center [262, 100] width 9 height 9
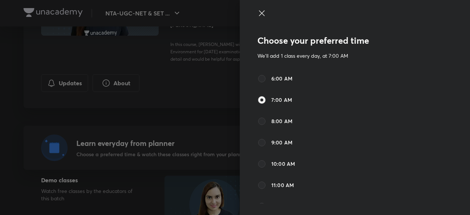
click at [258, 101] on input "7:00 AM" at bounding box center [262, 100] width 9 height 9
click at [258, 15] on icon at bounding box center [262, 13] width 9 height 9
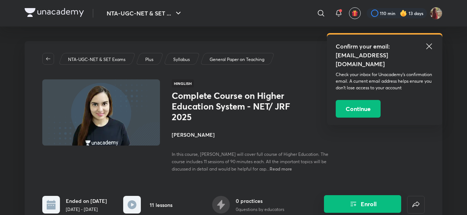
click at [353, 203] on icon "Enroll" at bounding box center [353, 204] width 9 height 9
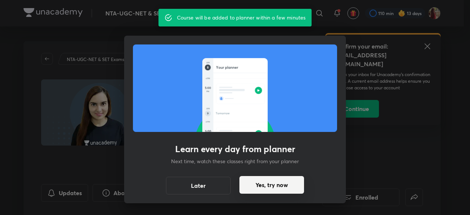
click at [266, 186] on button "Yes, try now" at bounding box center [272, 185] width 65 height 18
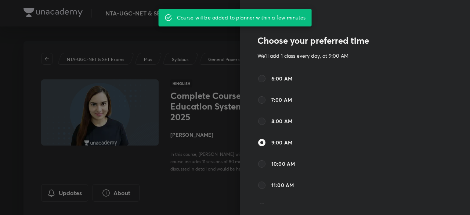
click at [262, 183] on label "11:00 AM" at bounding box center [276, 185] width 36 height 9
click at [262, 183] on input "11:00 AM" at bounding box center [262, 185] width 9 height 9
radio input "false"
radio input "true"
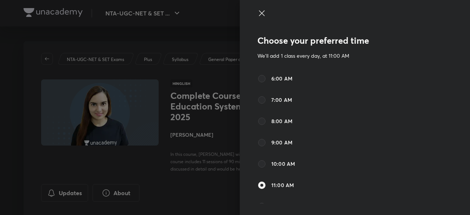
click at [259, 13] on icon at bounding box center [262, 13] width 6 height 6
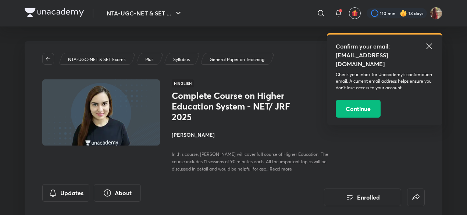
click at [428, 43] on icon at bounding box center [428, 46] width 9 height 9
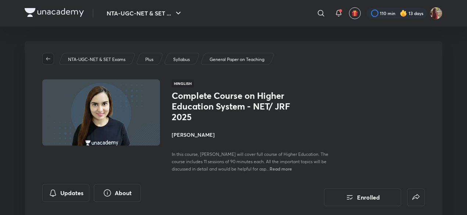
click at [49, 55] on button "button" at bounding box center [48, 59] width 12 height 12
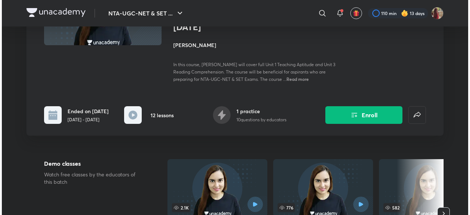
scroll to position [101, 0]
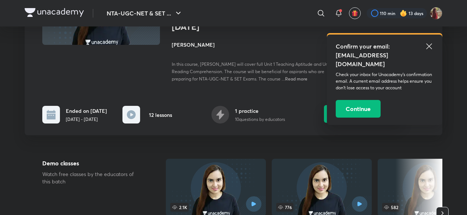
click at [334, 117] on button "Enroll" at bounding box center [362, 114] width 77 height 18
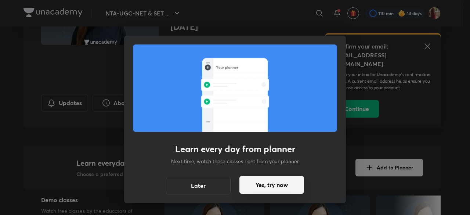
click at [259, 188] on button "Yes, try now" at bounding box center [272, 185] width 65 height 18
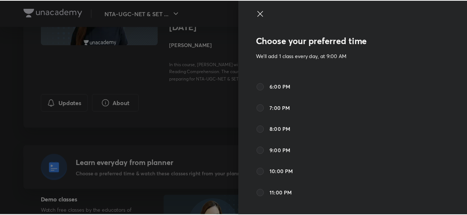
scroll to position [261, 0]
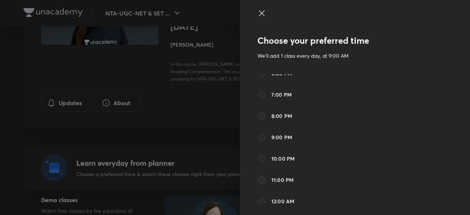
click at [258, 180] on input "11:00 PM" at bounding box center [262, 180] width 9 height 9
radio input "true"
radio input "false"
click at [258, 13] on icon at bounding box center [262, 13] width 9 height 9
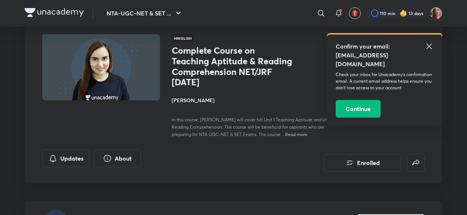
scroll to position [45, 0]
click at [428, 43] on icon at bounding box center [428, 46] width 9 height 9
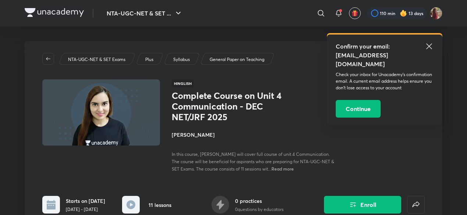
scroll to position [28, 0]
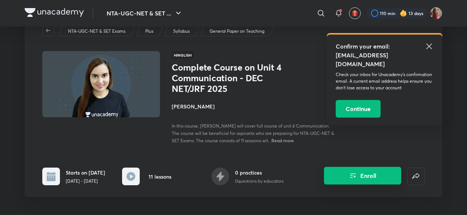
click at [342, 176] on button "Enroll" at bounding box center [362, 176] width 77 height 18
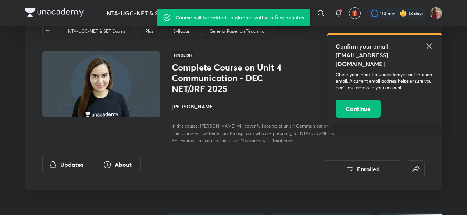
click at [428, 44] on icon at bounding box center [428, 46] width 9 height 9
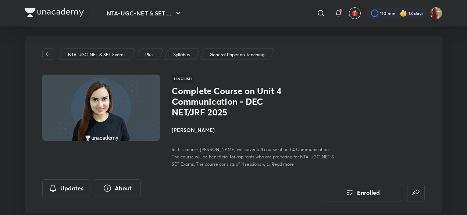
scroll to position [0, 0]
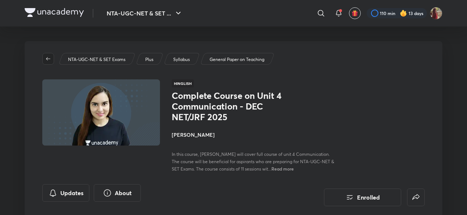
click at [47, 57] on icon "button" at bounding box center [48, 59] width 6 height 6
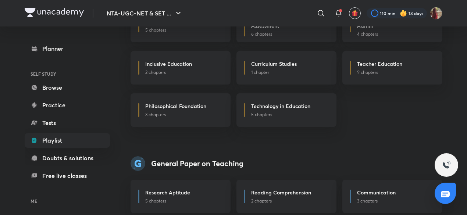
scroll to position [862, 0]
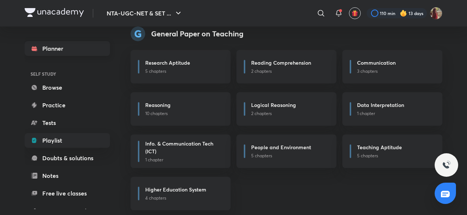
click at [57, 44] on link "Planner" at bounding box center [67, 48] width 85 height 15
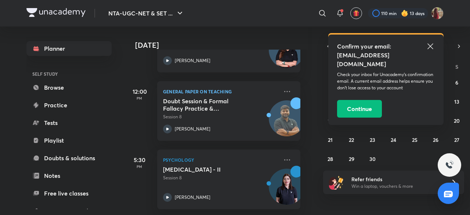
scroll to position [0, 7]
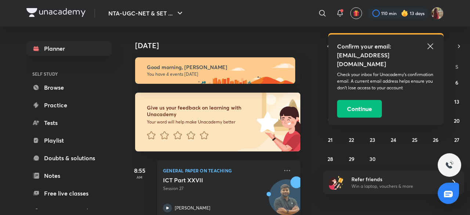
click at [428, 48] on icon at bounding box center [430, 46] width 9 height 9
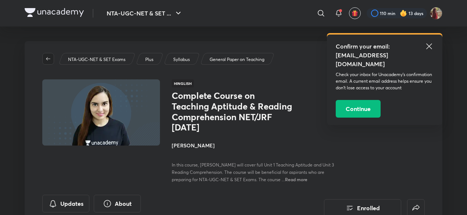
click at [47, 58] on icon "button" at bounding box center [48, 58] width 4 height 3
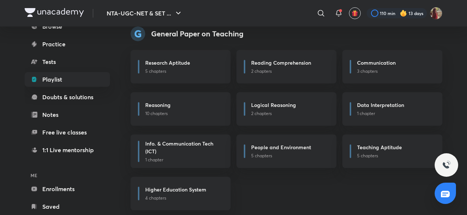
scroll to position [80, 0]
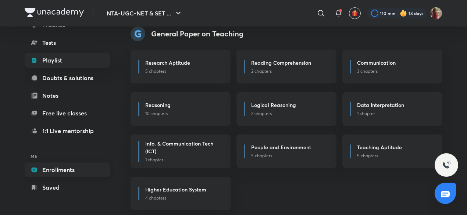
click at [49, 171] on link "Enrollments" at bounding box center [67, 169] width 85 height 15
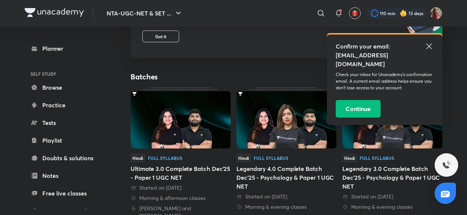
scroll to position [83, 0]
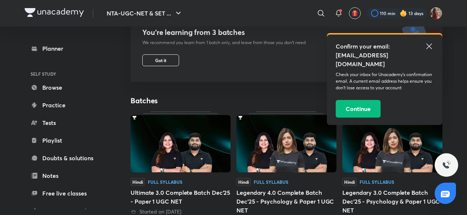
click at [430, 45] on icon at bounding box center [429, 46] width 6 height 6
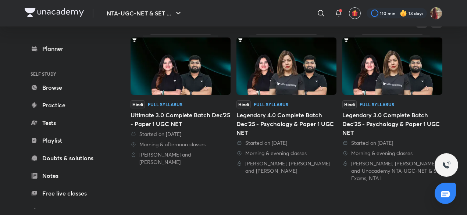
scroll to position [161, 0]
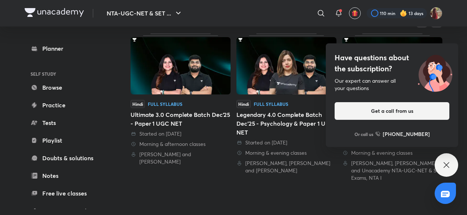
click at [442, 165] on icon at bounding box center [446, 165] width 9 height 9
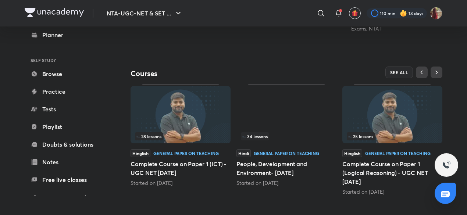
scroll to position [315, 0]
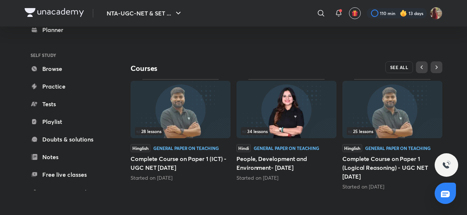
click at [400, 68] on span "SEE ALL" at bounding box center [399, 67] width 18 height 5
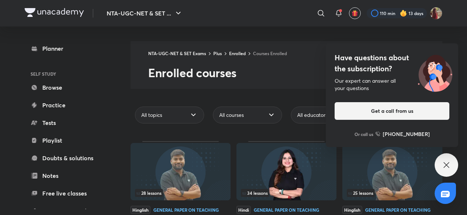
click at [444, 167] on icon at bounding box center [446, 165] width 6 height 6
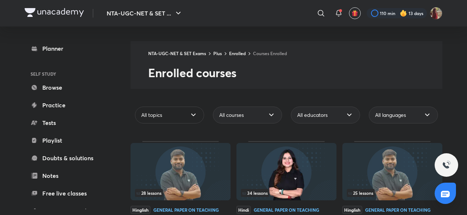
click at [193, 110] on div "All topics" at bounding box center [169, 115] width 69 height 17
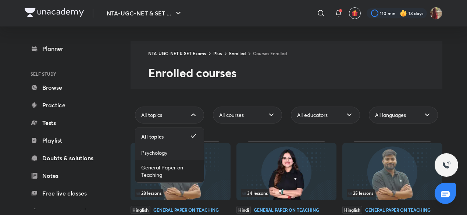
click at [183, 168] on span "General Paper on Teaching" at bounding box center [169, 171] width 57 height 15
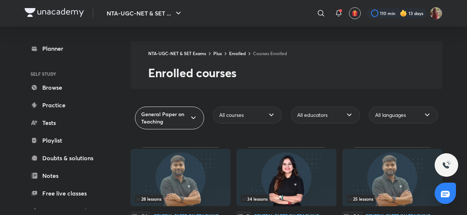
scroll to position [75, 0]
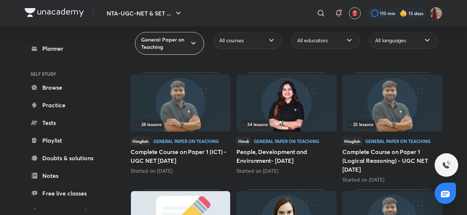
click at [270, 155] on h5 "People, Development and Environment- [DATE]" at bounding box center [286, 156] width 100 height 18
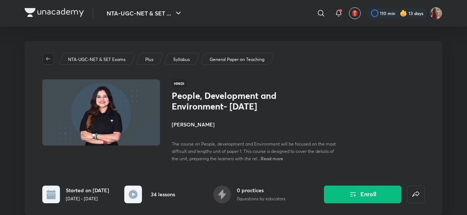
click at [50, 58] on icon "button" at bounding box center [48, 59] width 6 height 6
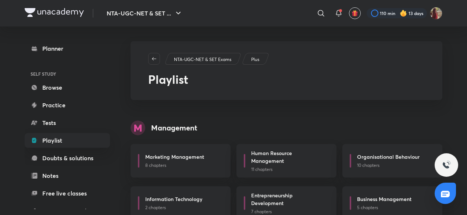
scroll to position [80, 0]
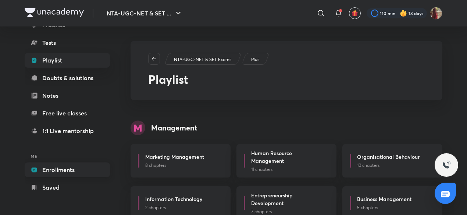
click at [48, 171] on link "Enrollments" at bounding box center [67, 169] width 85 height 15
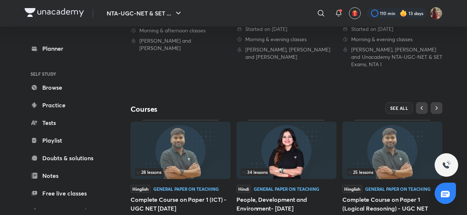
scroll to position [275, 0]
click at [400, 106] on span "SEE ALL" at bounding box center [399, 107] width 18 height 5
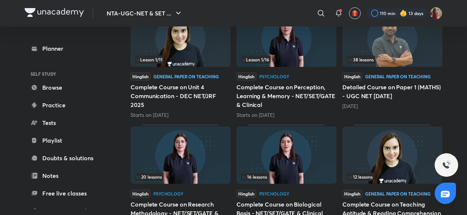
scroll to position [368, 0]
drag, startPoint x: 290, startPoint y: 135, endPoint x: 117, endPoint y: 180, distance: 178.6
click at [117, 180] on div "Planner SELF STUDY Browse Practice Tests Playlist Doubts & solutions Notes Free…" at bounding box center [75, 117] width 100 height 183
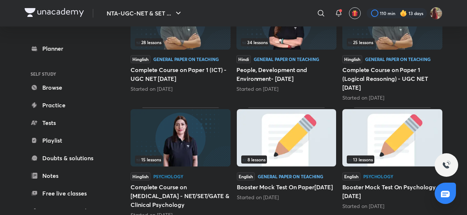
scroll to position [0, 0]
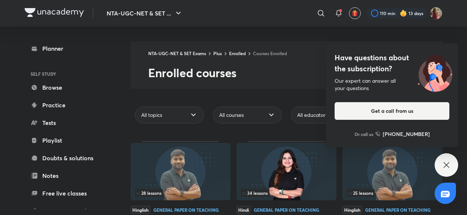
click at [444, 166] on icon at bounding box center [446, 165] width 9 height 9
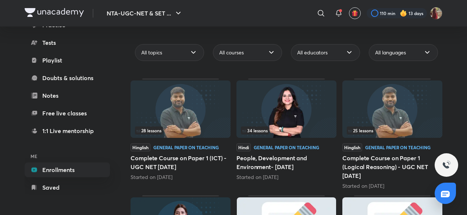
scroll to position [66, 0]
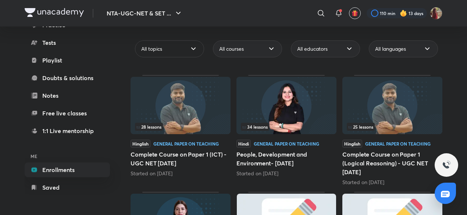
click at [196, 54] on div "All topics" at bounding box center [169, 48] width 69 height 17
click at [170, 44] on span "General Paper on Teaching" at bounding box center [169, 39] width 57 height 15
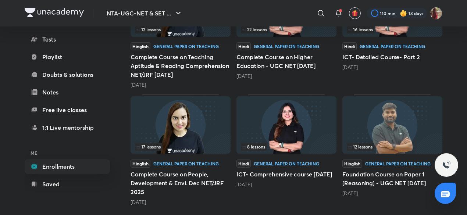
scroll to position [406, 0]
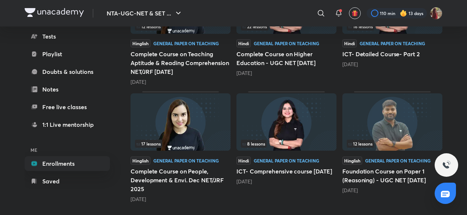
click at [201, 175] on h5 "Complete Course on People, Development & Envi. Dec NET/JRF 2025" at bounding box center [180, 180] width 100 height 26
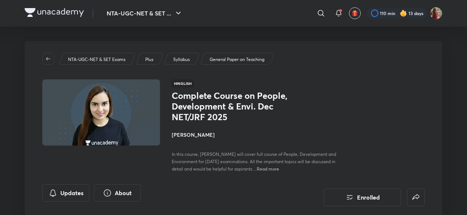
click at [279, 168] on span "Read more" at bounding box center [267, 169] width 22 height 6
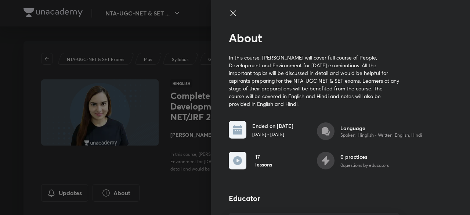
click at [229, 12] on icon at bounding box center [233, 13] width 9 height 9
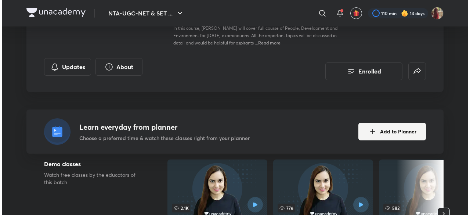
scroll to position [126, 0]
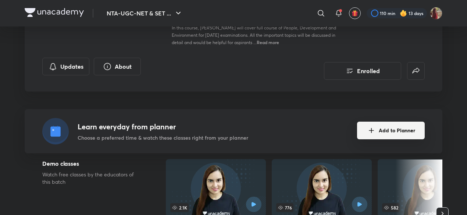
click at [380, 129] on button "Add to Planner" at bounding box center [391, 131] width 68 height 18
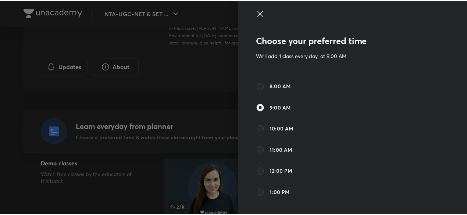
scroll to position [0, 0]
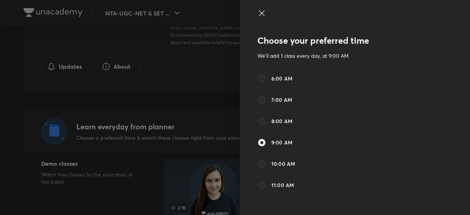
click at [258, 102] on input "7:00 AM" at bounding box center [262, 100] width 9 height 9
radio input "true"
radio input "false"
click at [251, 14] on div "Choose your preferred time We'll add 1 class every day, at 7:00 AM 6:00 AM 7:00…" at bounding box center [355, 107] width 230 height 215
click at [259, 13] on icon at bounding box center [262, 13] width 6 height 6
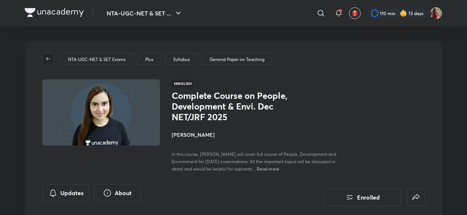
click at [45, 56] on icon "button" at bounding box center [48, 59] width 6 height 6
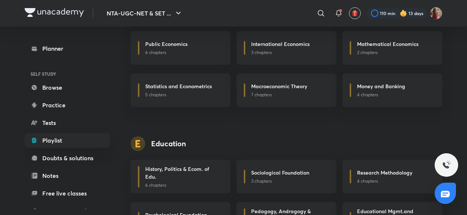
scroll to position [399, 0]
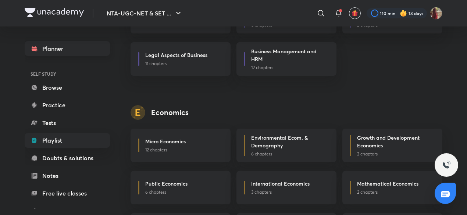
click at [61, 51] on link "Planner" at bounding box center [67, 48] width 85 height 15
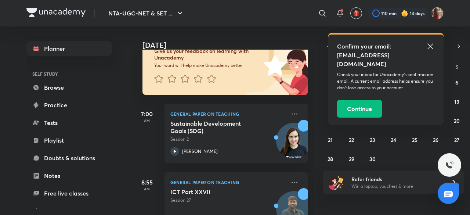
scroll to position [57, 0]
click at [428, 46] on icon at bounding box center [430, 46] width 9 height 9
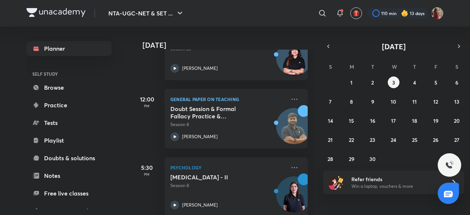
scroll to position [277, 0]
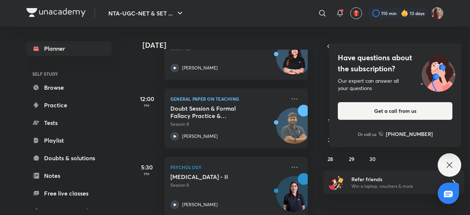
click at [454, 169] on div "Have questions about the subscription? Our expert can answer all your questions…" at bounding box center [450, 165] width 24 height 24
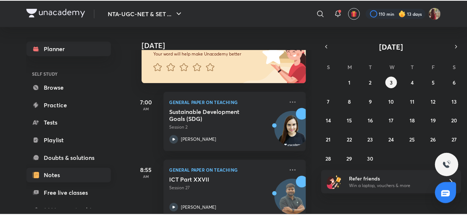
scroll to position [80, 0]
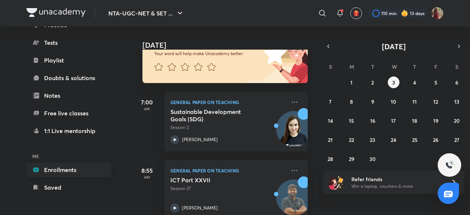
click at [54, 170] on link "Enrollments" at bounding box center [68, 169] width 85 height 15
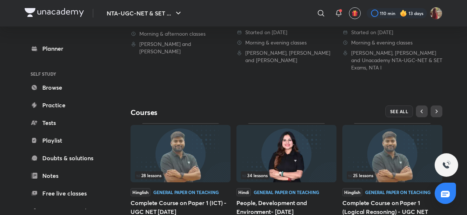
scroll to position [272, 0]
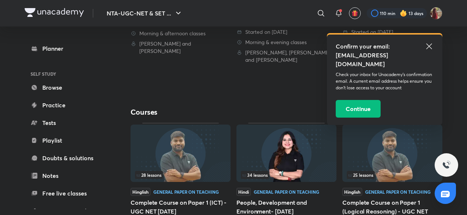
click at [431, 47] on icon at bounding box center [428, 46] width 9 height 9
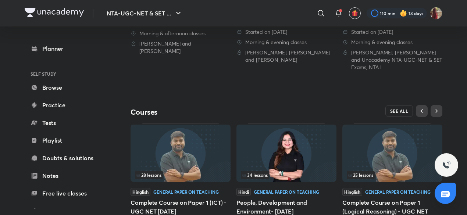
click at [395, 112] on span "SEE ALL" at bounding box center [399, 110] width 18 height 5
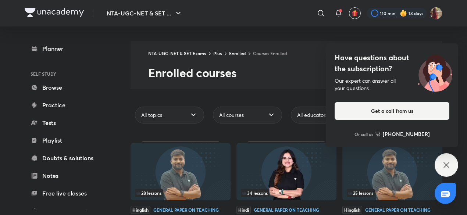
click at [441, 161] on div "Have questions about the subscription? Our expert can answer all your questions…" at bounding box center [446, 165] width 24 height 24
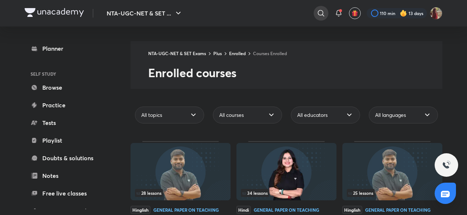
click at [323, 17] on icon at bounding box center [320, 13] width 9 height 9
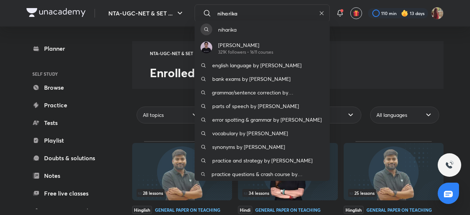
type input "niharika"
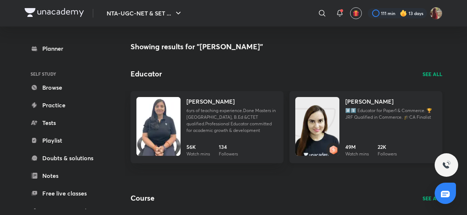
click at [337, 138] on img at bounding box center [317, 133] width 44 height 59
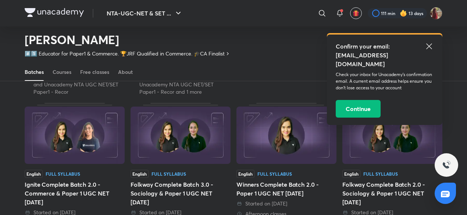
scroll to position [168, 0]
click at [431, 47] on icon at bounding box center [428, 46] width 9 height 9
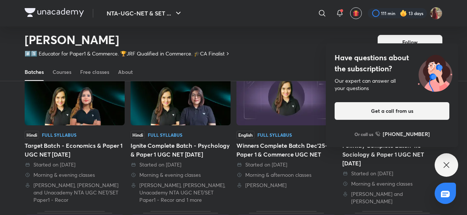
scroll to position [0, 0]
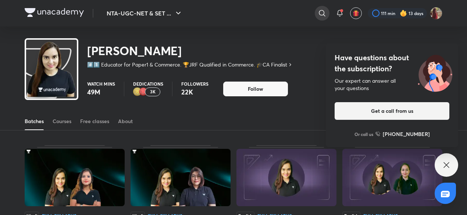
click at [317, 11] on icon at bounding box center [321, 13] width 9 height 9
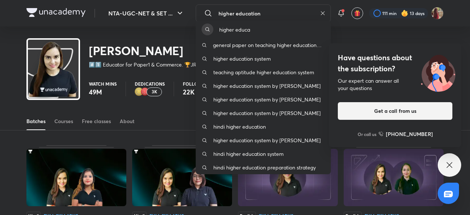
type input "higher education"
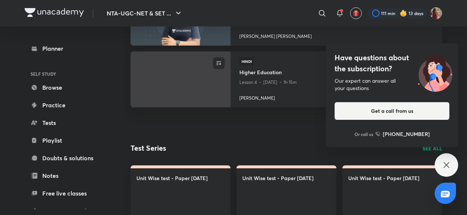
scroll to position [610, 0]
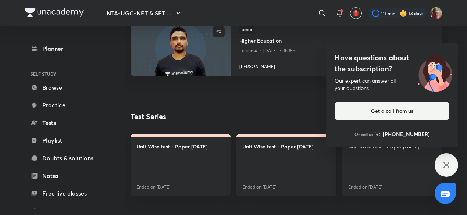
click at [451, 166] on div "Have questions about the subscription? Our expert can answer all your questions…" at bounding box center [446, 165] width 24 height 24
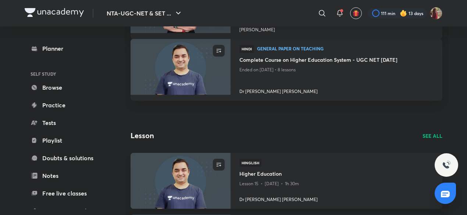
scroll to position [348, 0]
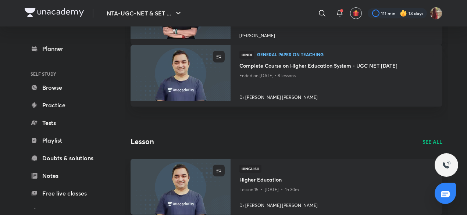
click at [430, 143] on p "SEE ALL" at bounding box center [432, 142] width 20 height 8
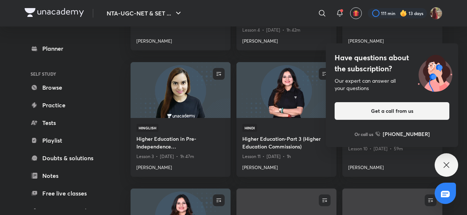
scroll to position [1097, 0]
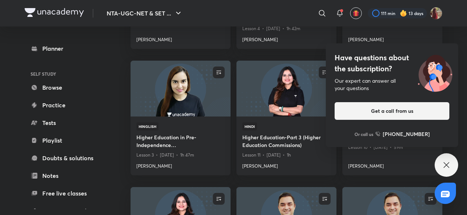
click at [453, 165] on div "Have questions about the subscription? Our expert can answer all your questions…" at bounding box center [446, 165] width 24 height 24
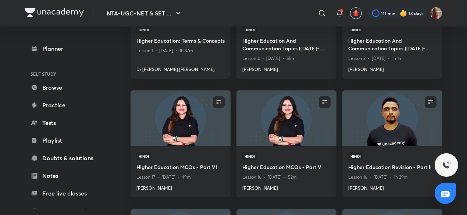
scroll to position [2696, 0]
